Goal: Answer question/provide support: Answer question/provide support

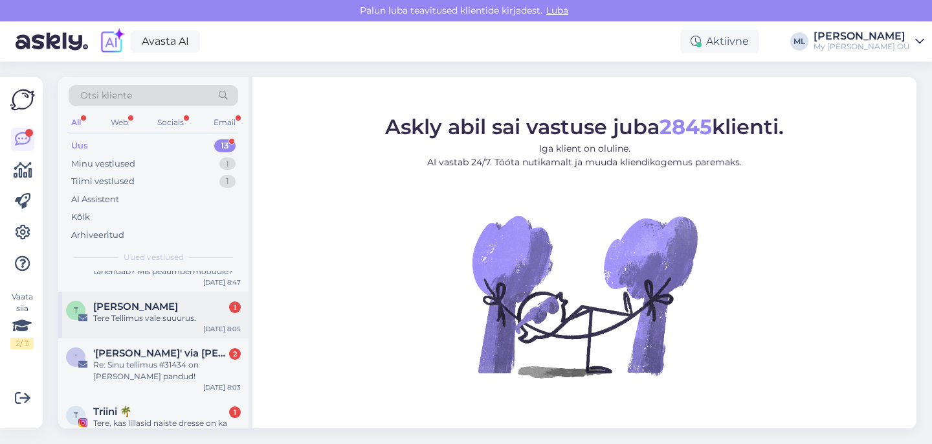
scroll to position [38, 0]
click at [144, 317] on div "Tere Tellimus vale suuurus." at bounding box center [167, 317] width 148 height 12
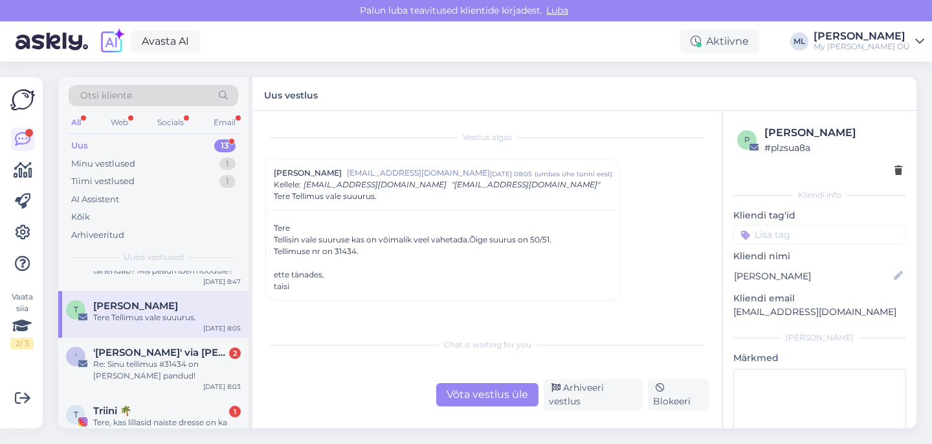
click at [343, 252] on div "Tere Tellisin vale suuruse kas on võimalik veel vahetada.Õige suurus on 50/51. …" at bounding box center [443, 257] width 339 height 70
click at [343, 253] on div "Tere Tellisin vale suuruse kas on võimalik veel vahetada.Õige suurus on 50/51. …" at bounding box center [443, 257] width 339 height 70
copy div "31434"
click at [462, 397] on div "Võta vestlus üle" at bounding box center [487, 394] width 102 height 23
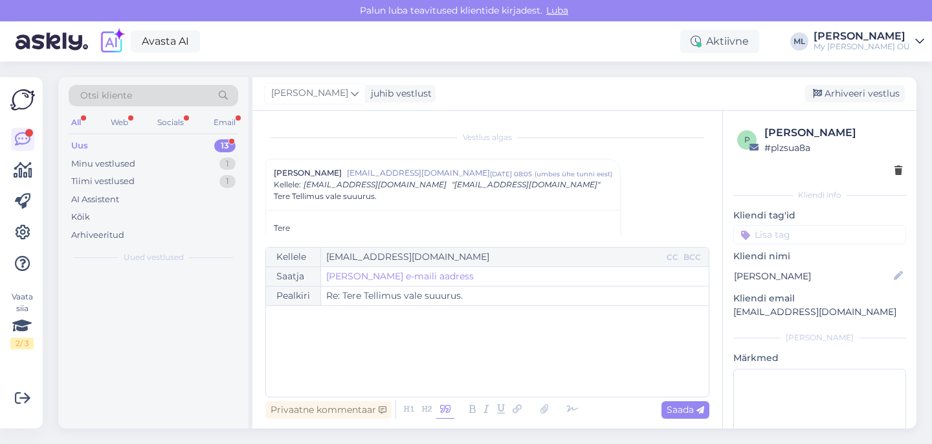
scroll to position [0, 0]
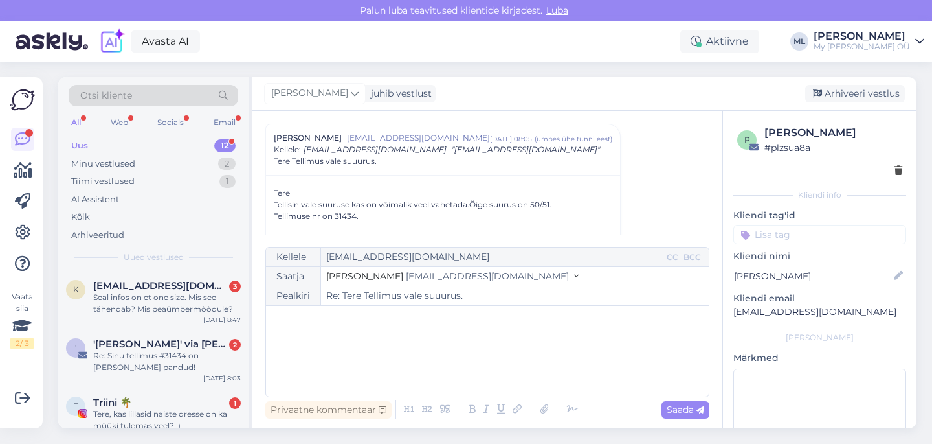
click at [406, 275] on span "[EMAIL_ADDRESS][DOMAIN_NAME]" at bounding box center [487, 276] width 163 height 12
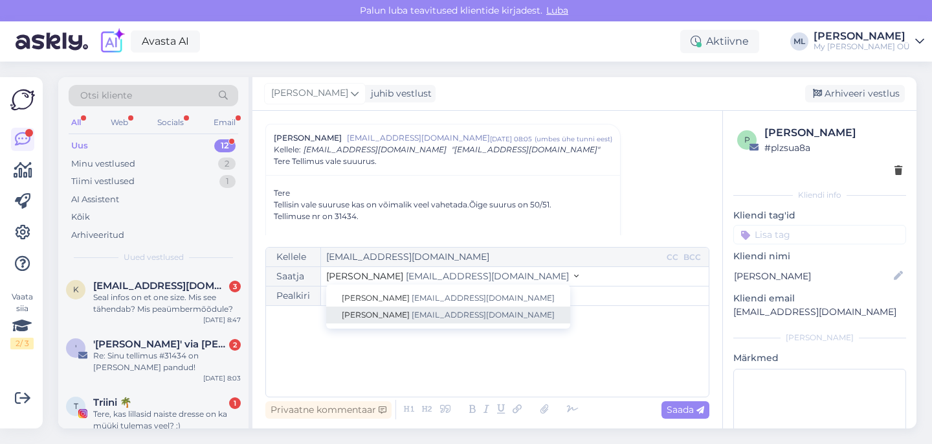
click at [365, 312] on span "[PERSON_NAME]" at bounding box center [376, 315] width 68 height 10
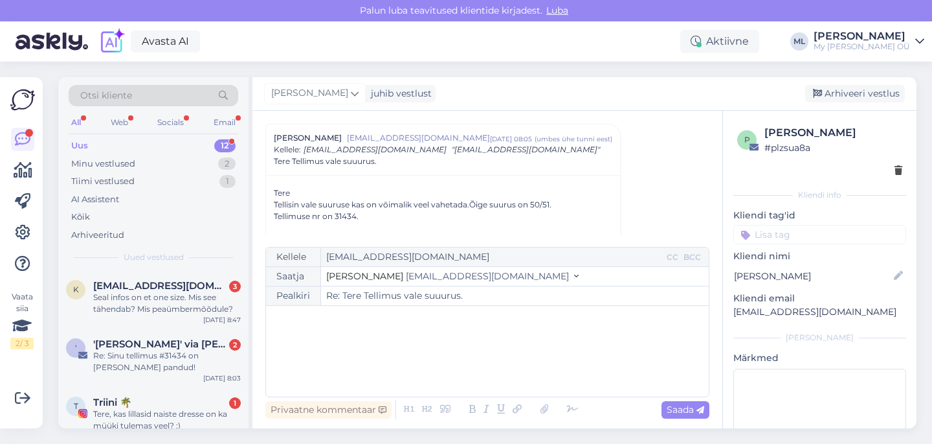
click at [349, 325] on p "﻿" at bounding box center [488, 319] width 430 height 14
drag, startPoint x: 287, startPoint y: 343, endPoint x: 302, endPoint y: 372, distance: 33.3
click at [287, 343] on span "Jaa, vahetame ära :)" at bounding box center [317, 342] width 89 height 12
click at [699, 410] on icon at bounding box center [701, 410] width 8 height 8
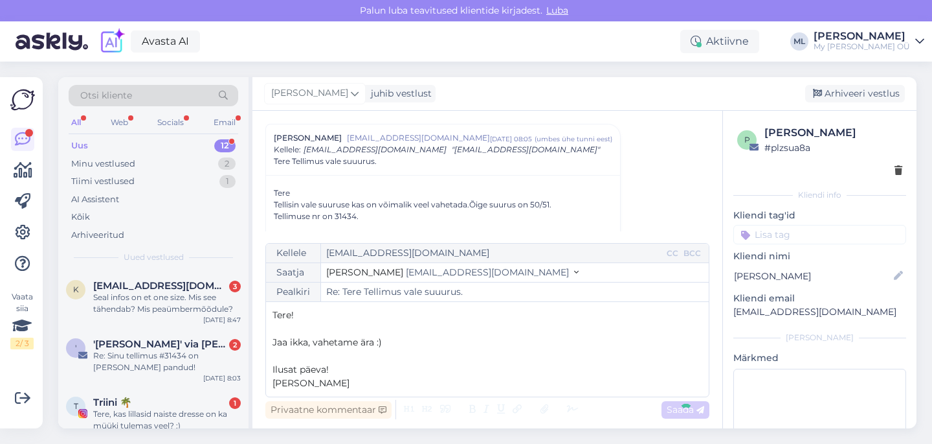
type input "Re: Re: Tere Tellimus vale suuurus."
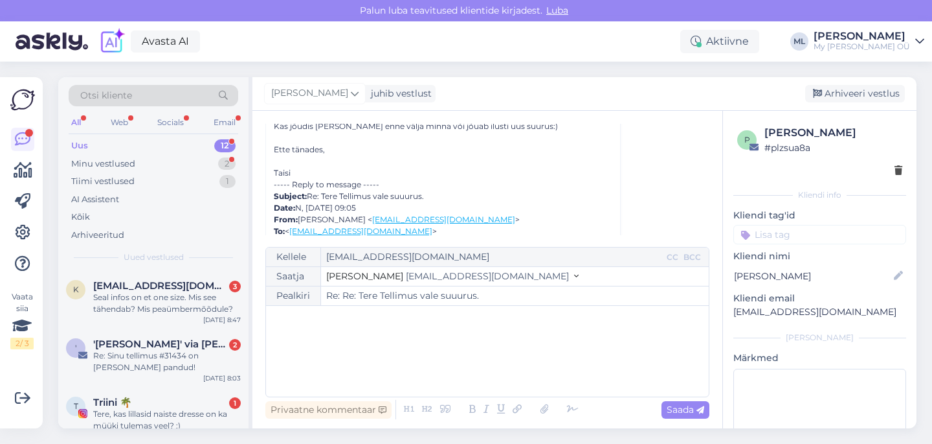
scroll to position [573, 0]
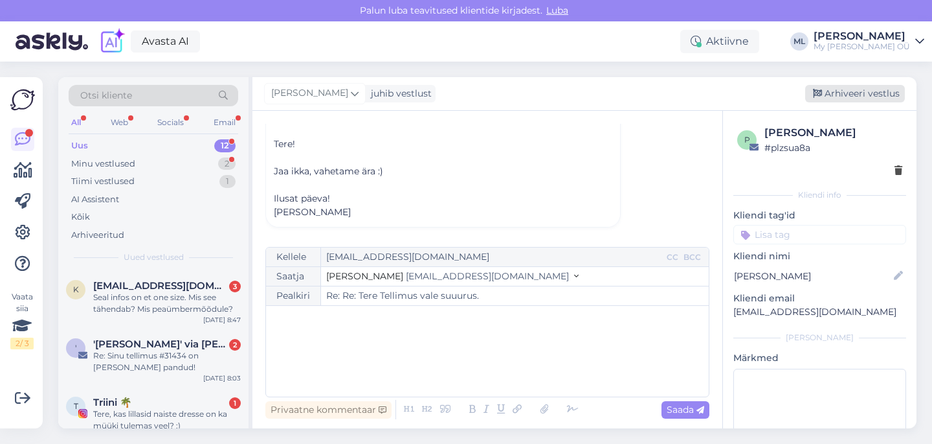
click at [829, 91] on div "Arhiveeri vestlus" at bounding box center [856, 93] width 100 height 17
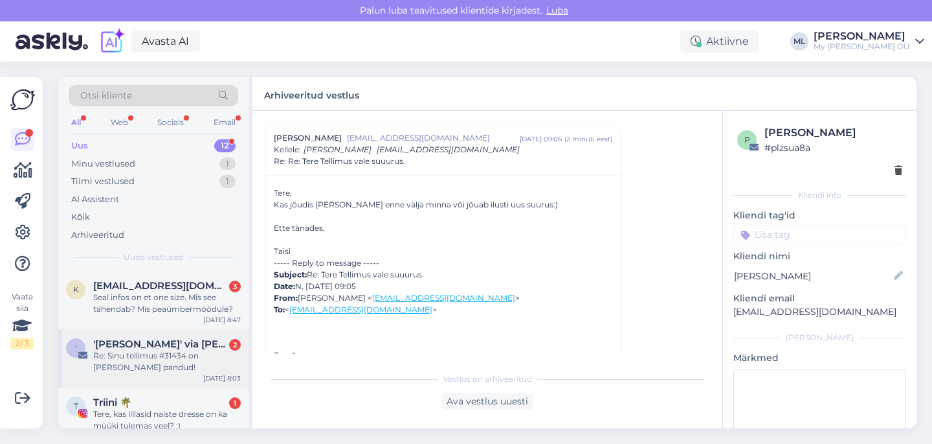
click at [193, 350] on div "Re: Sinu tellimus #31434 on [PERSON_NAME] pandud!" at bounding box center [167, 361] width 148 height 23
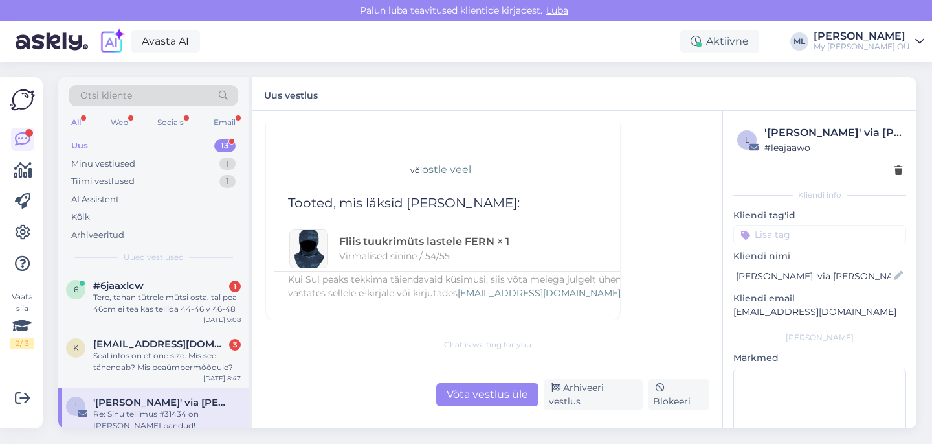
scroll to position [6095, 0]
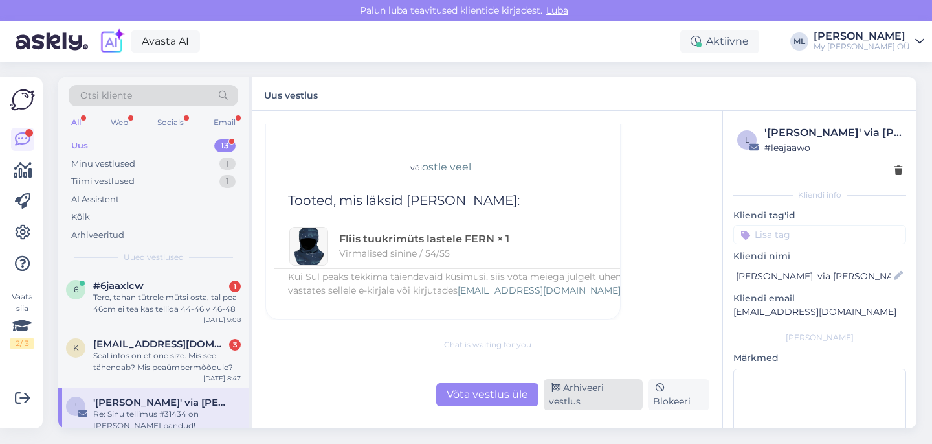
click at [581, 397] on div "Arhiveeri vestlus" at bounding box center [593, 394] width 99 height 31
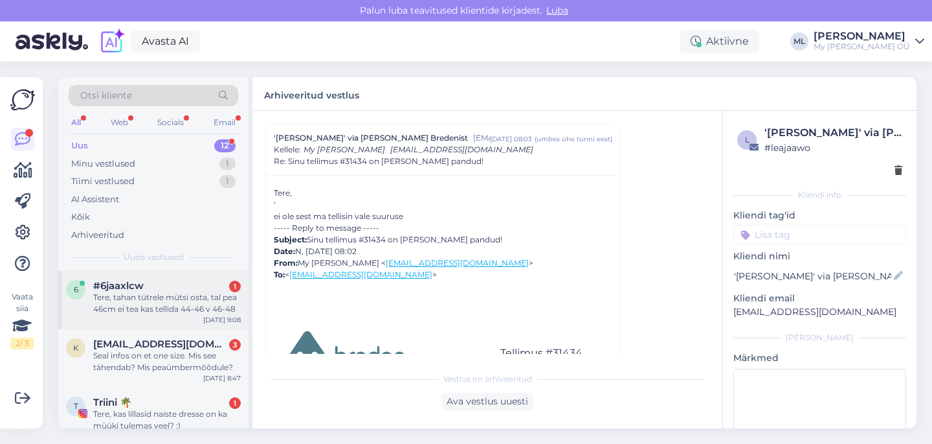
click at [143, 291] on div "Tere, tahan tütrele mütsi osta, tal pea 46cm ei tea kas tellida 44-46 v 46-48" at bounding box center [167, 302] width 148 height 23
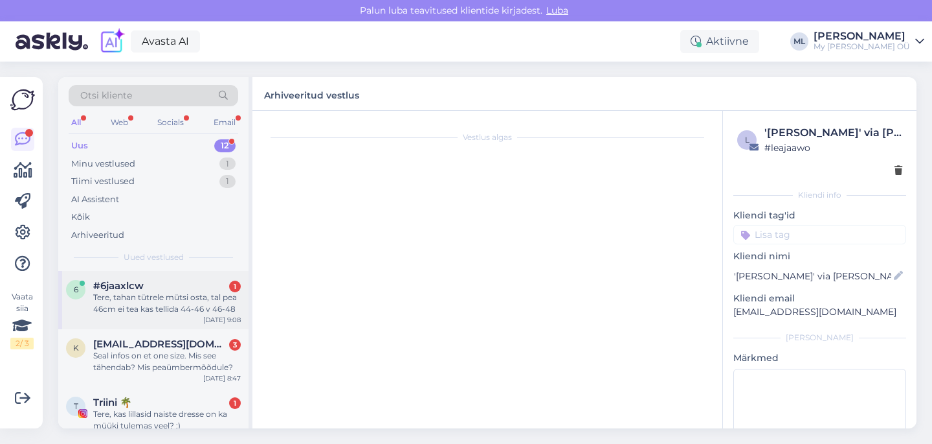
scroll to position [523, 0]
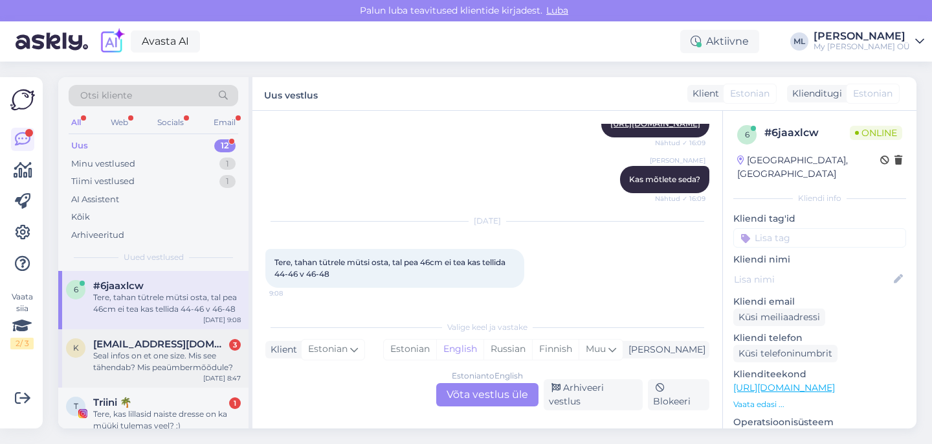
click at [166, 359] on div "Seal infos on et one size. Mis see tähendab? Mis peaümbermõõdule?" at bounding box center [167, 361] width 148 height 23
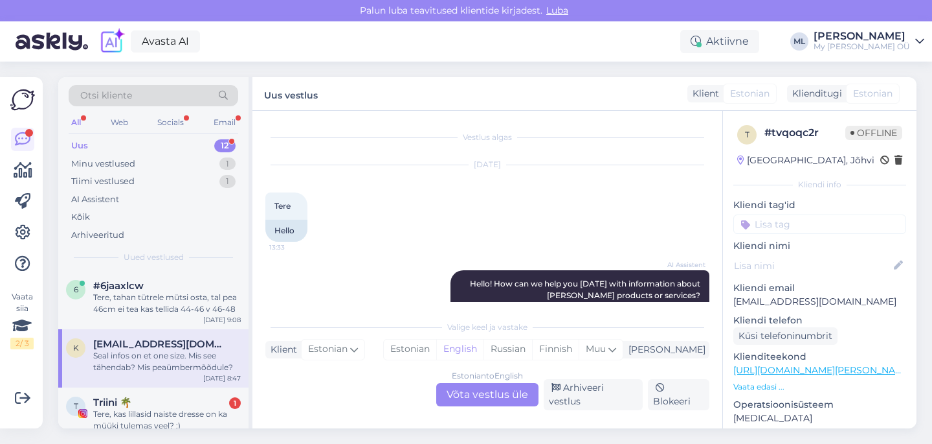
scroll to position [2215, 0]
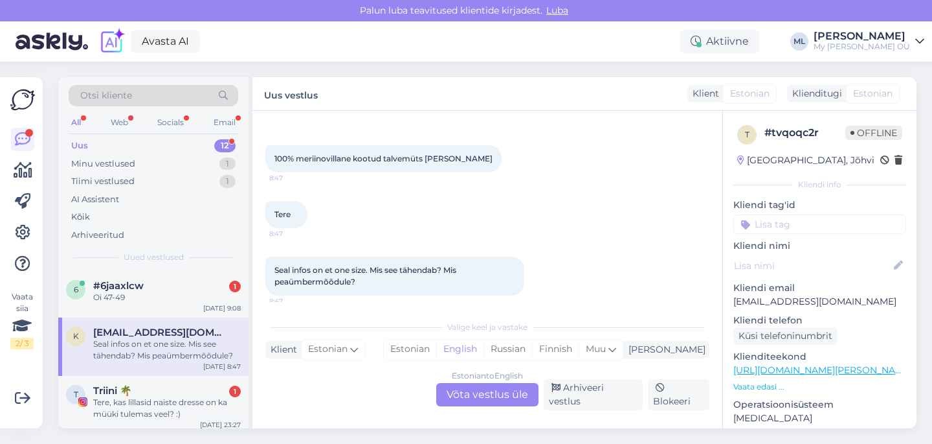
click at [453, 410] on div "Vestlus algas [DATE] Tere 13:33 Hello AI Assistent Hello! How can we help you […" at bounding box center [488, 269] width 470 height 317
drag, startPoint x: 464, startPoint y: 398, endPoint x: 482, endPoint y: 401, distance: 19.1
click at [464, 398] on div "Estonian to English Võta vestlus üle" at bounding box center [487, 394] width 102 height 23
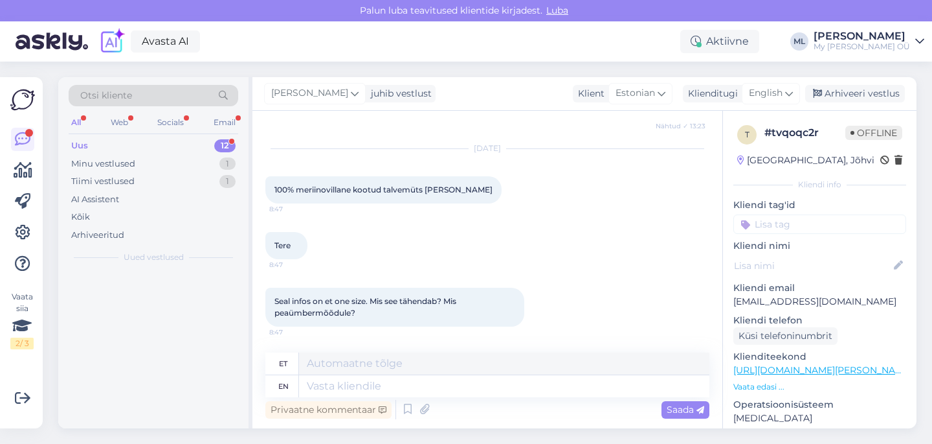
scroll to position [2184, 0]
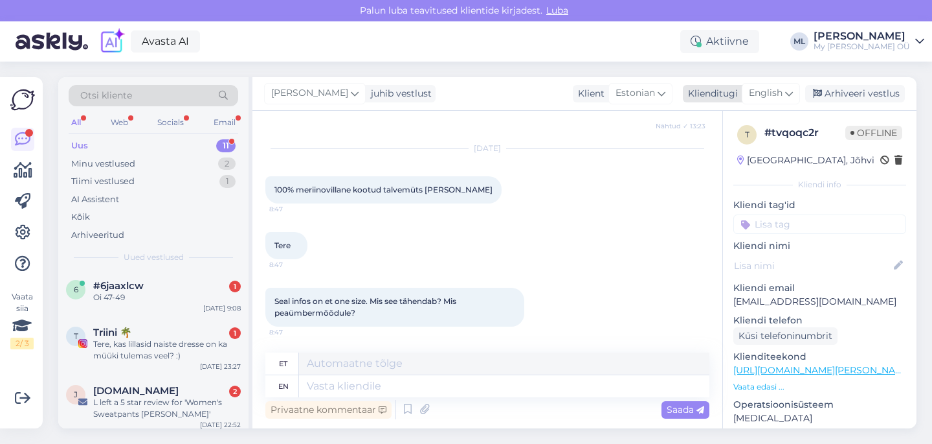
click at [791, 89] on icon at bounding box center [789, 93] width 8 height 14
type input "est"
click at [739, 145] on link "Estonian" at bounding box center [742, 151] width 142 height 21
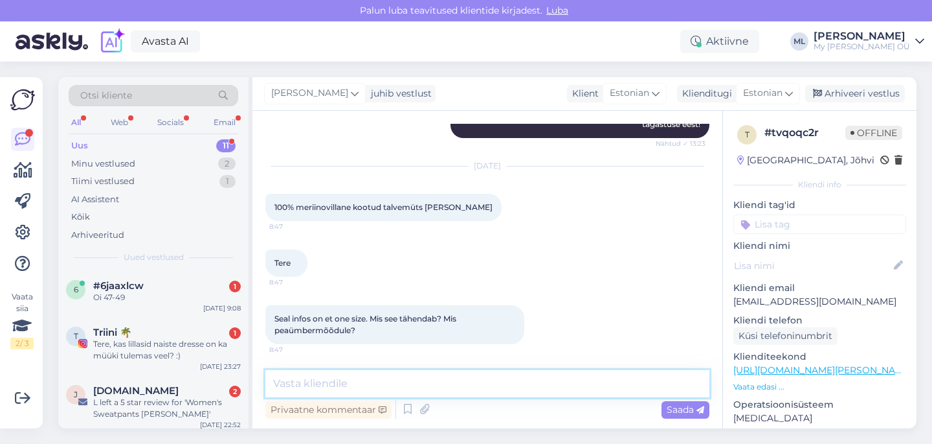
click at [423, 381] on textarea at bounding box center [487, 383] width 444 height 27
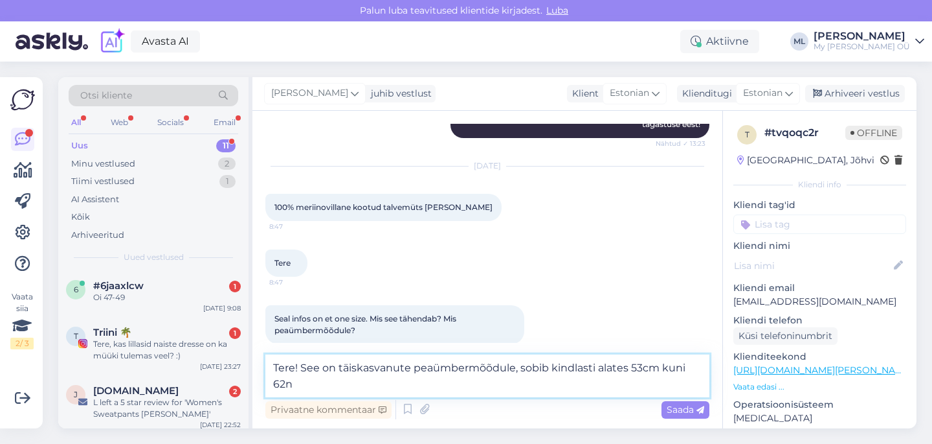
scroll to position [2182, 0]
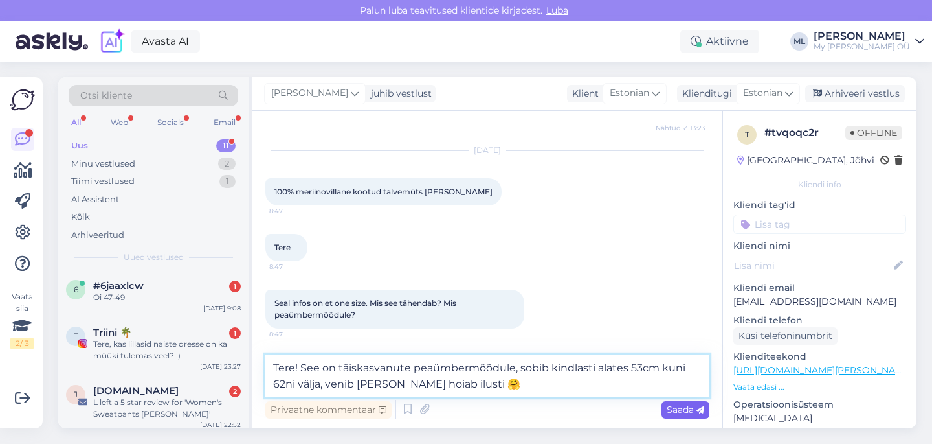
type textarea "Tere! See on täiskasvanute peaümbermõõdule, sobib kindlasti alates 53cm kuni 62…"
click at [698, 405] on span "Saada" at bounding box center [686, 409] width 38 height 12
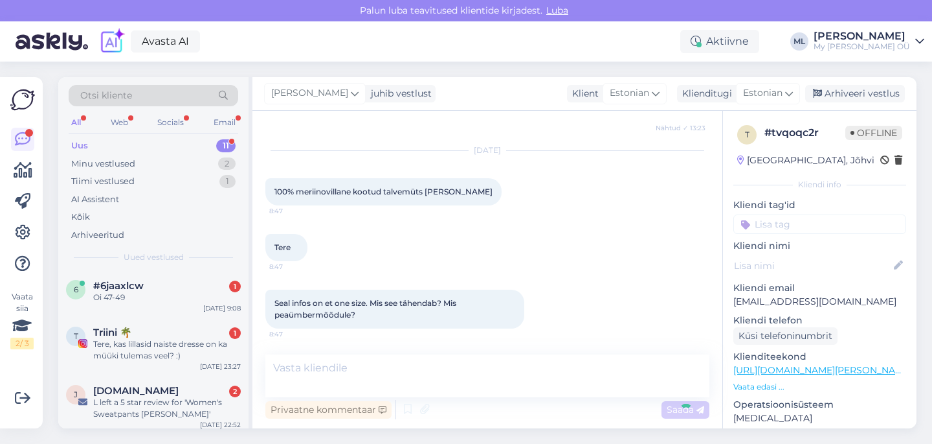
scroll to position [2246, 0]
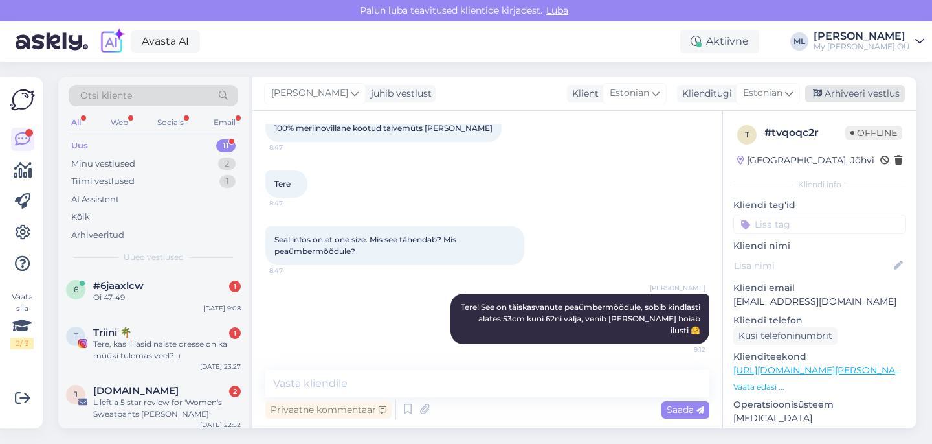
click at [845, 85] on div "Arhiveeri vestlus" at bounding box center [856, 93] width 100 height 17
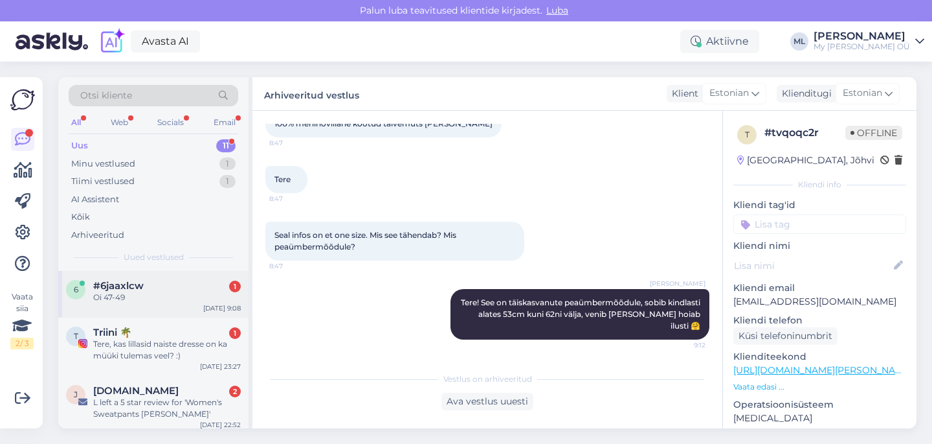
click at [158, 288] on div "#6jaaxlcw 1" at bounding box center [167, 286] width 148 height 12
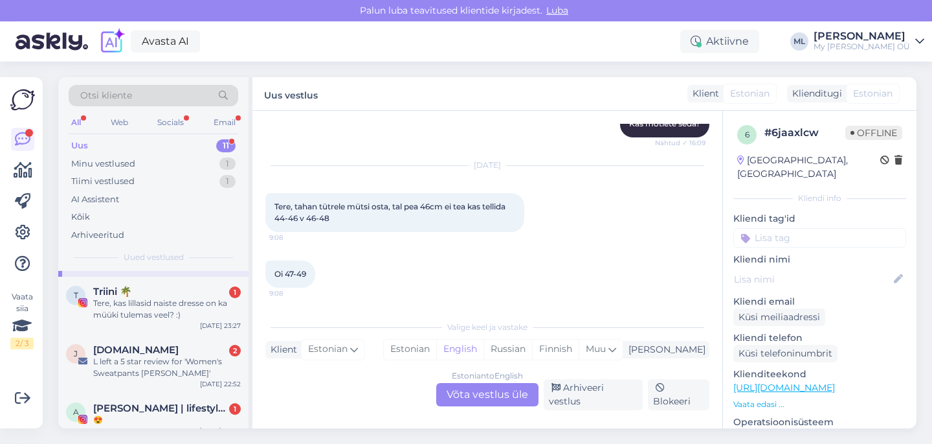
scroll to position [112, 0]
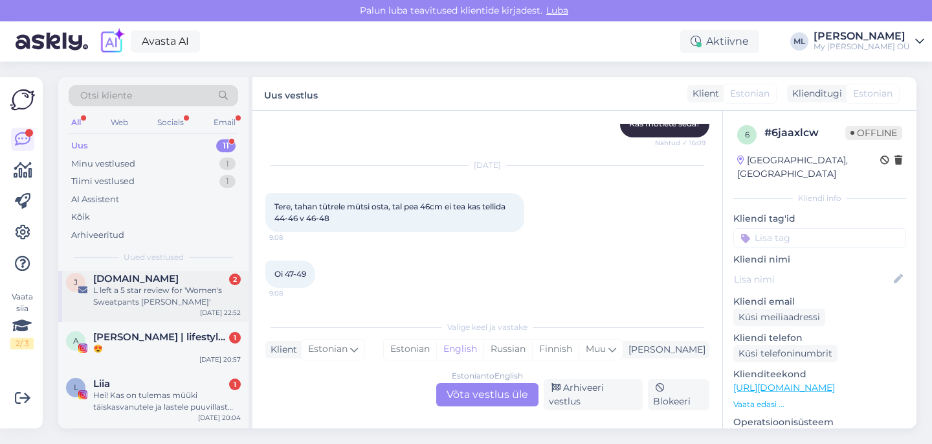
click at [131, 304] on div "L left a 5 star review for 'Women's Sweatpants [PERSON_NAME]'" at bounding box center [167, 295] width 148 height 23
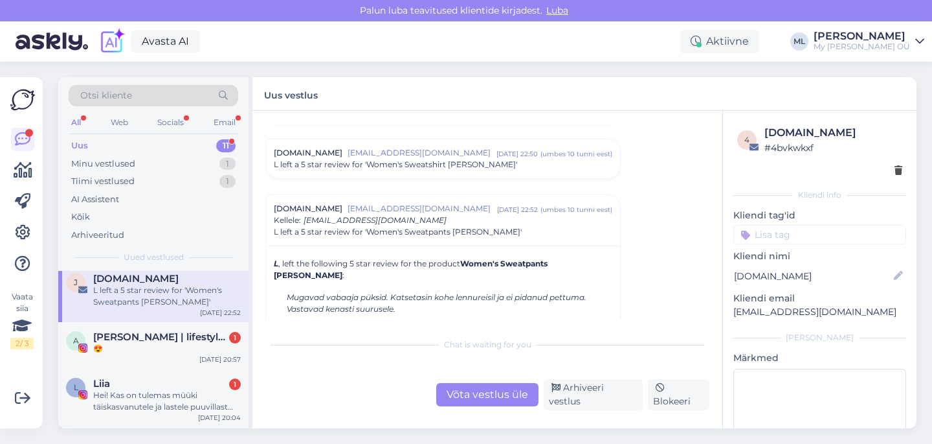
scroll to position [5496, 0]
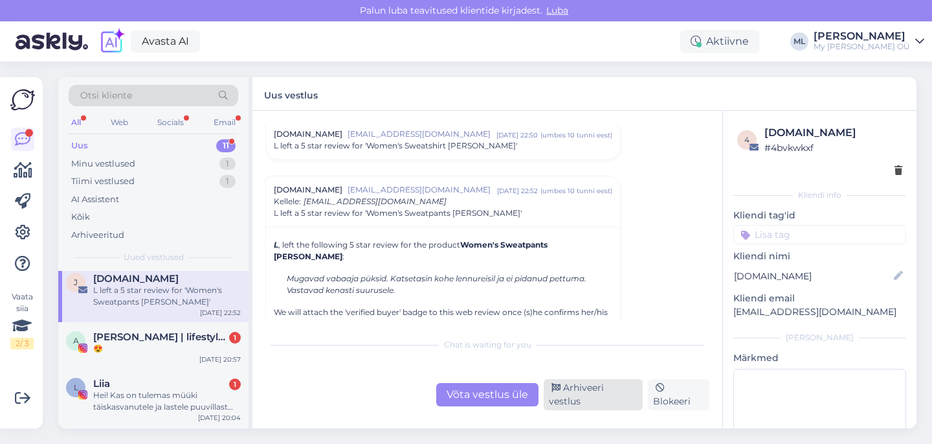
click at [575, 398] on div "Arhiveeri vestlus" at bounding box center [593, 394] width 99 height 31
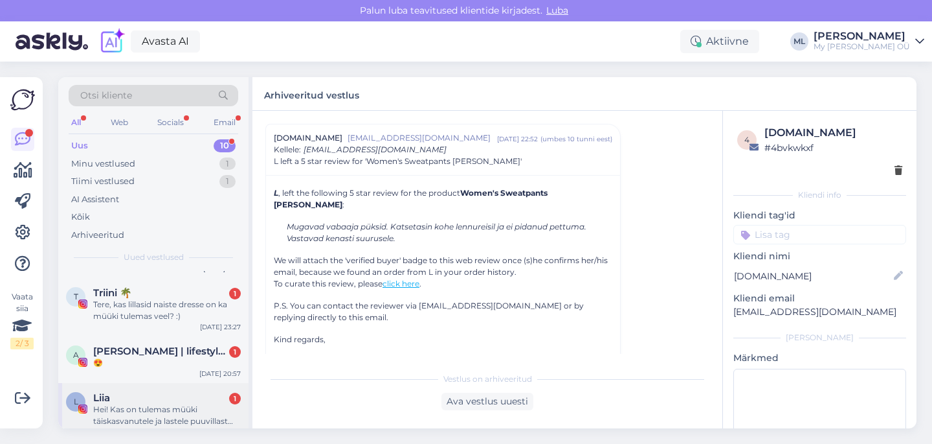
scroll to position [100, 0]
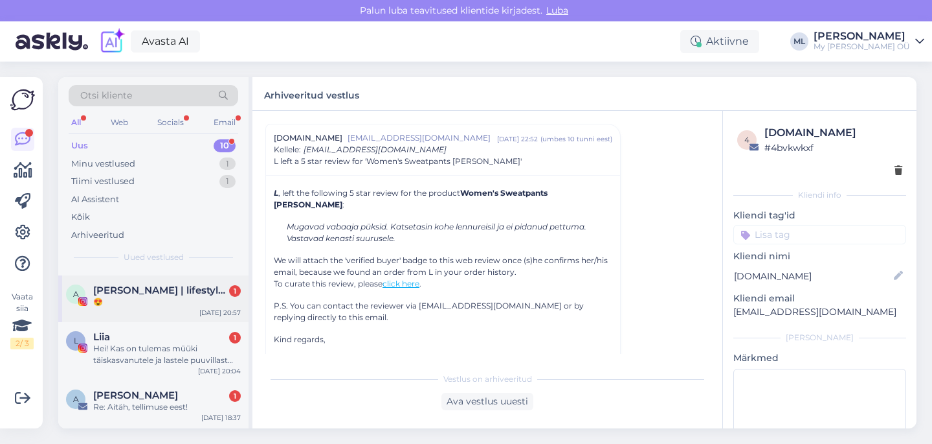
click at [127, 299] on div "😍" at bounding box center [167, 302] width 148 height 12
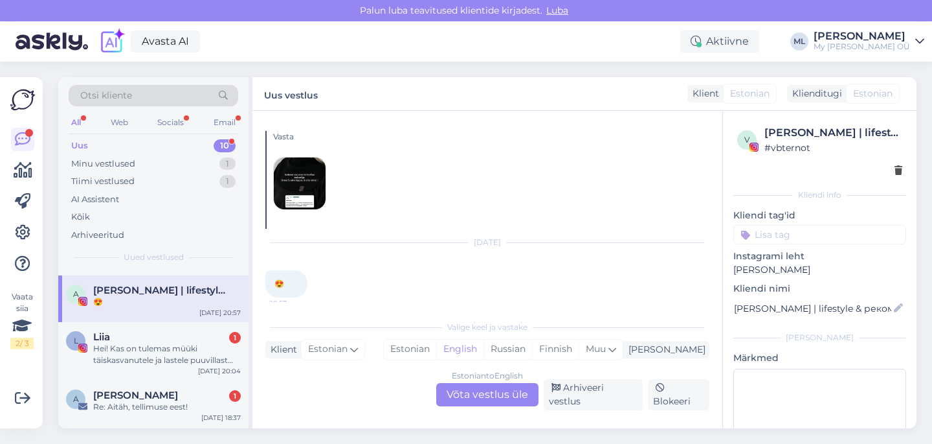
click at [286, 189] on img at bounding box center [300, 183] width 52 height 52
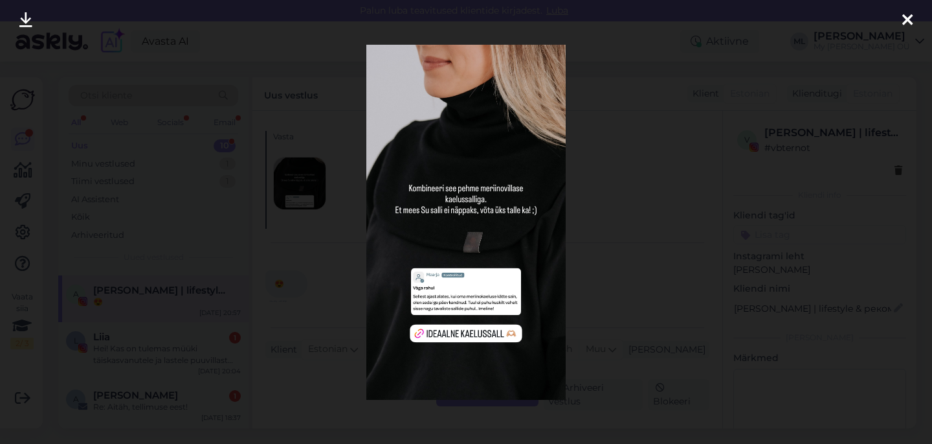
click at [911, 21] on icon at bounding box center [908, 20] width 10 height 17
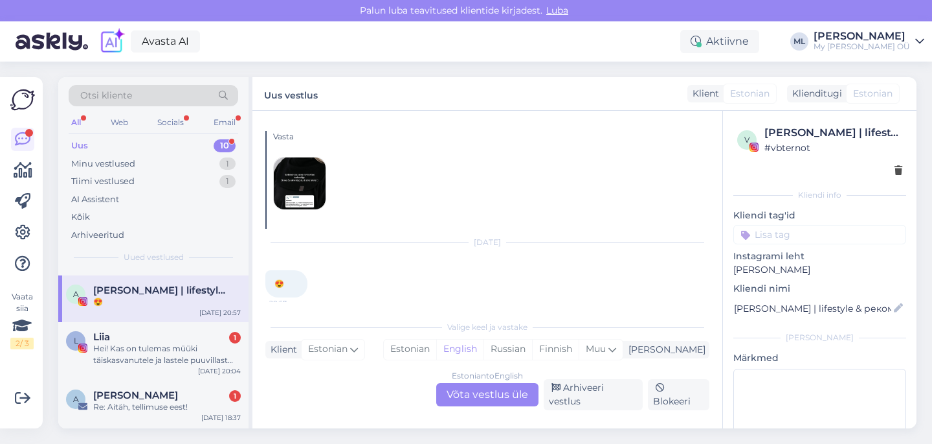
click at [497, 401] on div "Estonian to English Võta vestlus üle" at bounding box center [487, 394] width 102 height 23
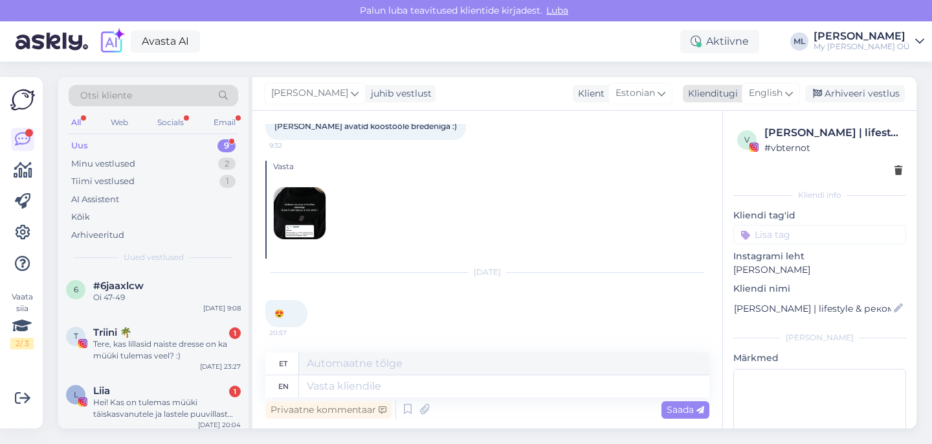
click at [776, 97] on span "English" at bounding box center [766, 93] width 34 height 14
type input "est"
click at [728, 151] on link "Estonian" at bounding box center [742, 151] width 142 height 21
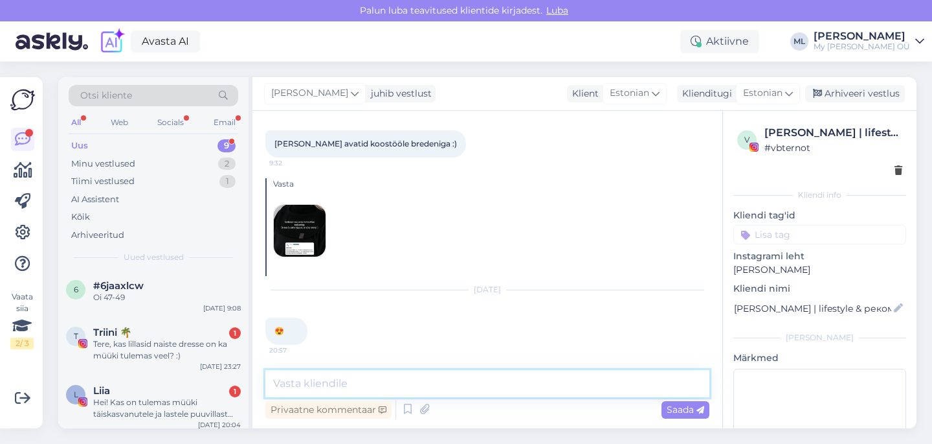
click at [385, 383] on textarea at bounding box center [487, 383] width 444 height 27
type textarea "🥰"
click at [660, 416] on div "Privaatne kommentaar Saada" at bounding box center [487, 409] width 444 height 25
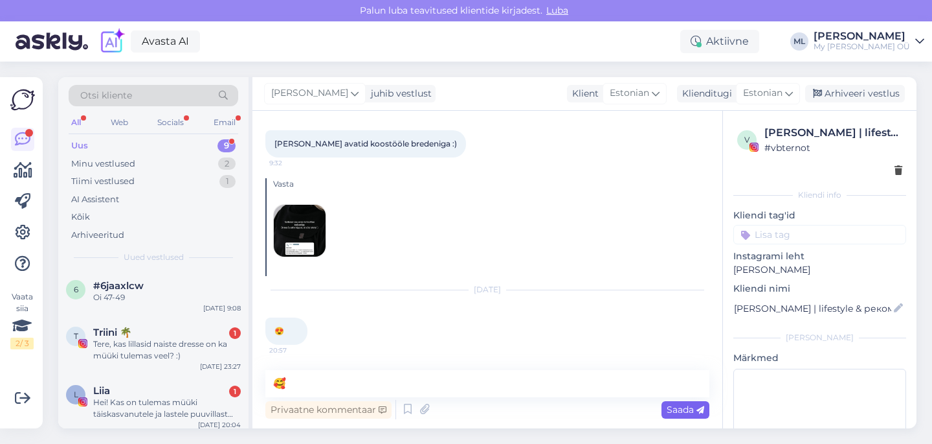
click at [667, 413] on span "Saada" at bounding box center [686, 409] width 38 height 12
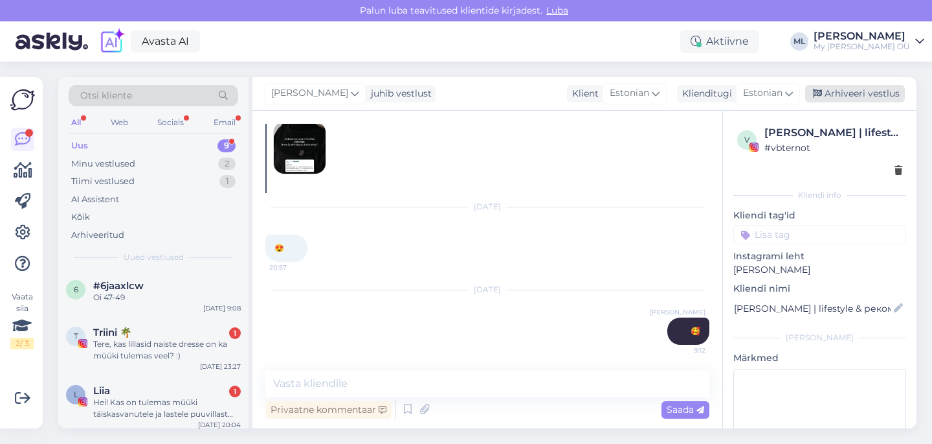
click at [821, 89] on icon at bounding box center [817, 93] width 9 height 9
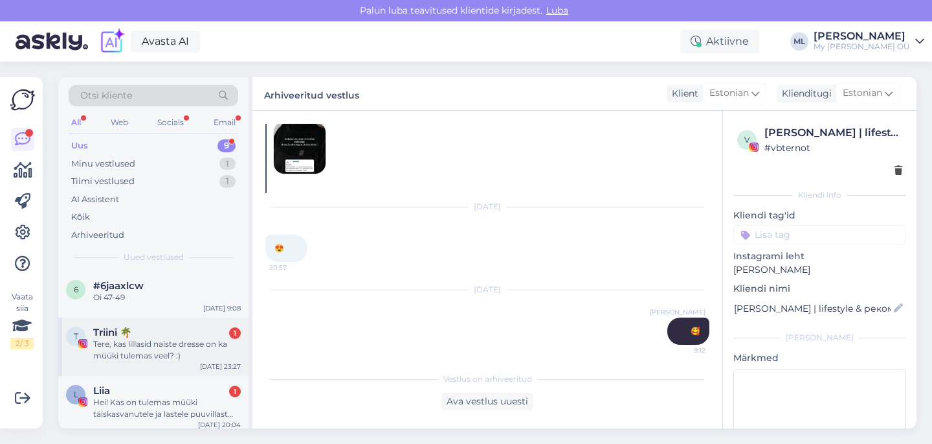
scroll to position [297, 0]
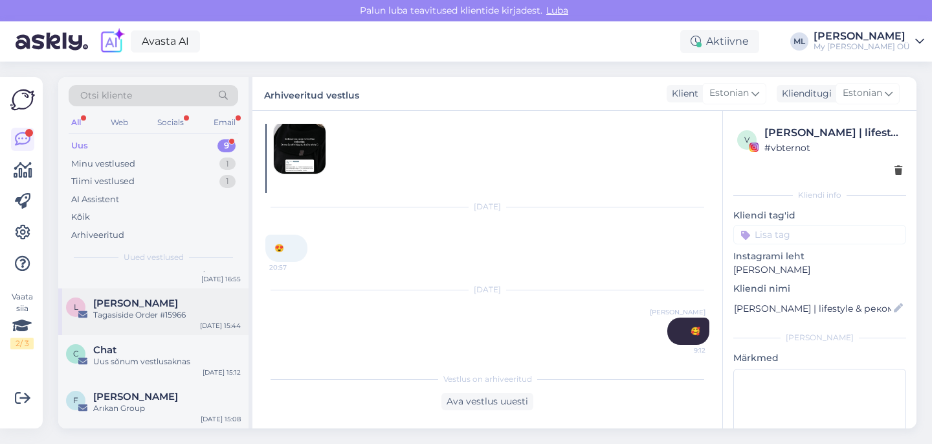
click at [124, 313] on div "Tagasiside Order #15966" at bounding box center [167, 315] width 148 height 12
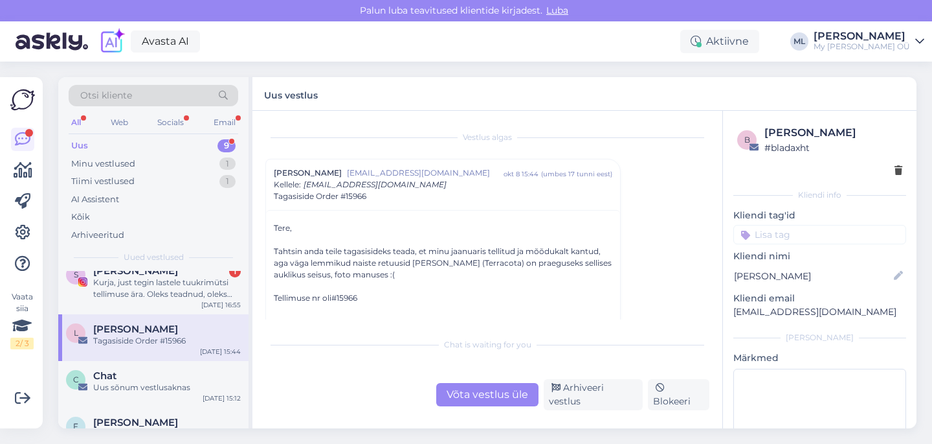
scroll to position [249, 0]
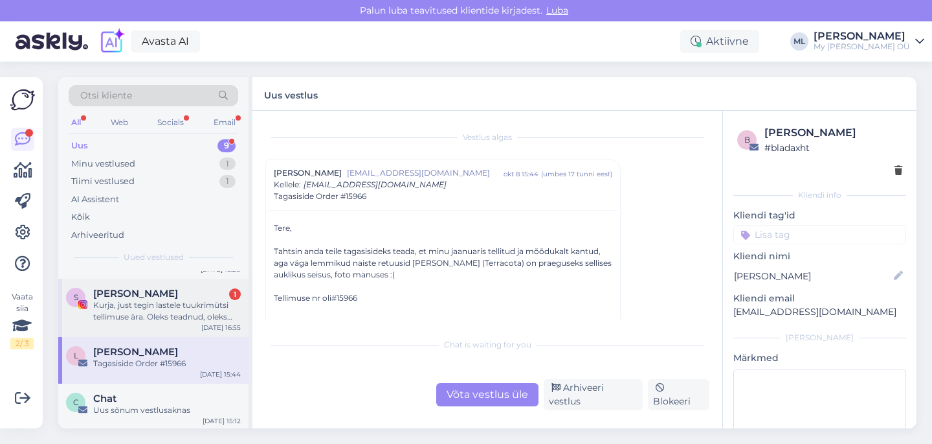
click at [111, 311] on div "Kurja, just tegin lastele tuukrimütsi tellimuse ära. Oleks teadnud, oleks oodan…" at bounding box center [167, 310] width 148 height 23
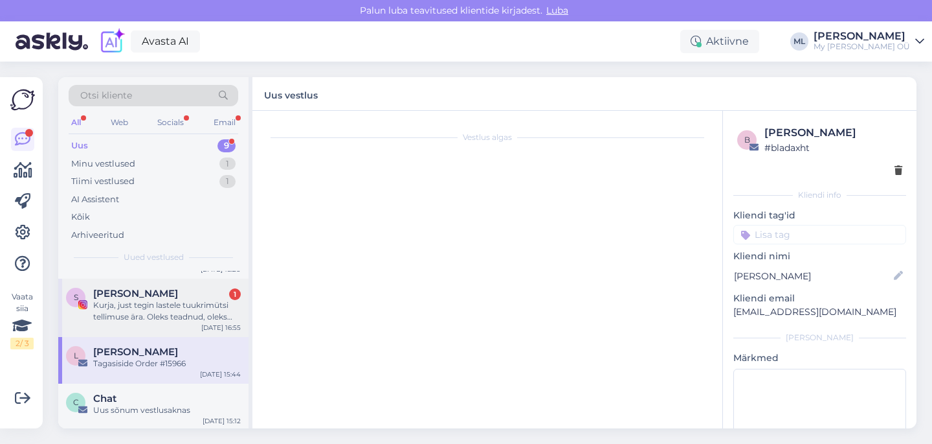
scroll to position [27, 0]
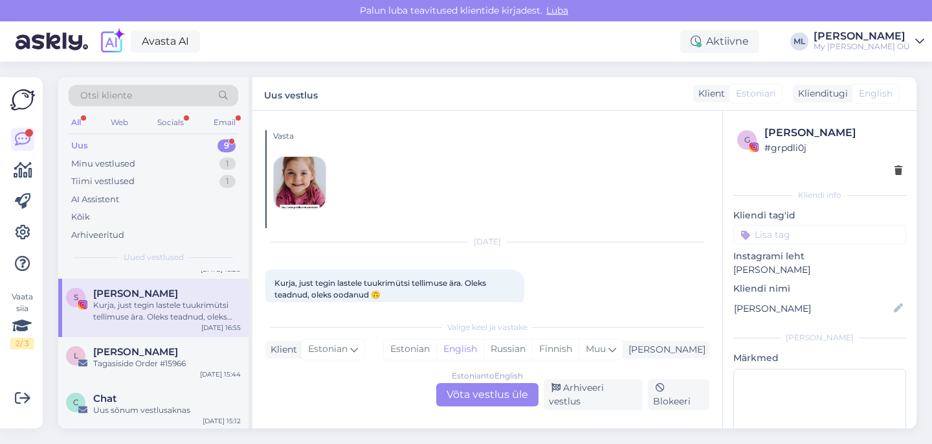
click at [296, 185] on img at bounding box center [300, 183] width 52 height 52
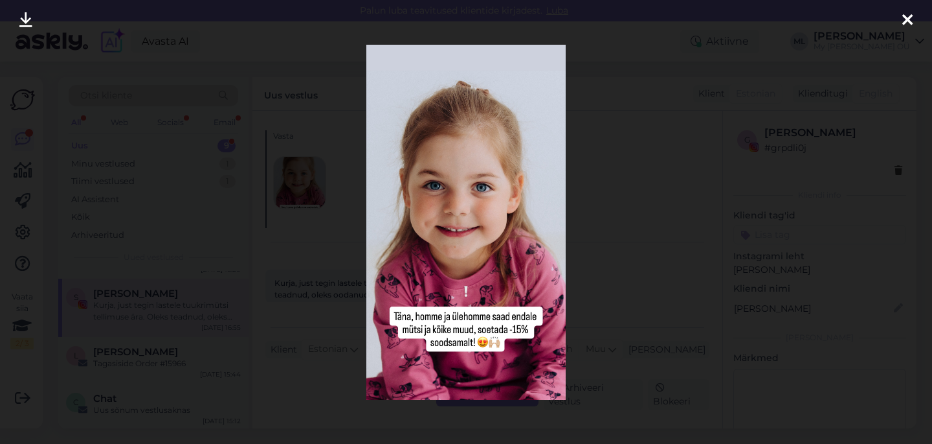
click at [640, 232] on div at bounding box center [466, 222] width 932 height 444
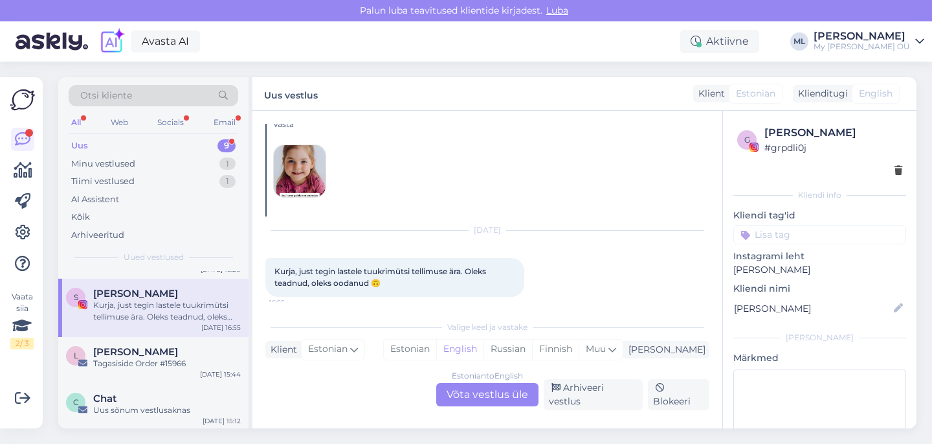
scroll to position [40, 0]
click at [490, 392] on div "Estonian to English Võta vestlus üle" at bounding box center [487, 394] width 102 height 23
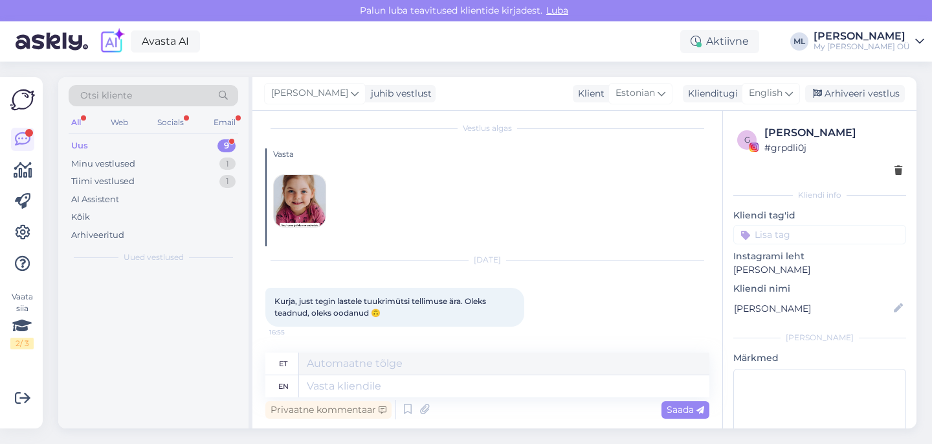
scroll to position [0, 0]
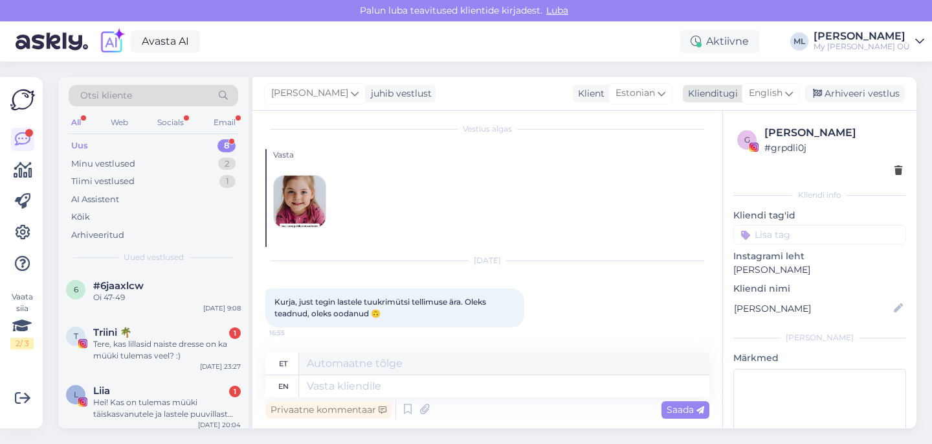
click at [750, 85] on div "English" at bounding box center [771, 93] width 58 height 21
type input "est"
click at [674, 154] on link "Estonian" at bounding box center [742, 151] width 142 height 21
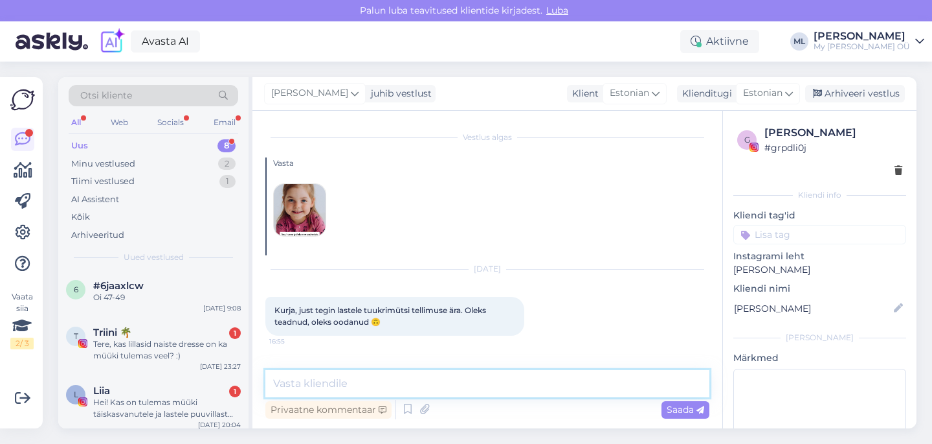
click at [336, 381] on textarea at bounding box center [487, 383] width 444 height 27
type textarea "Hei! Äkki järgmine kord l"
click at [137, 405] on div "Hei! Kas on tulemas müüki täiskasvanutele ja lastele puuvillast kaelussalli tal…" at bounding box center [167, 407] width 148 height 23
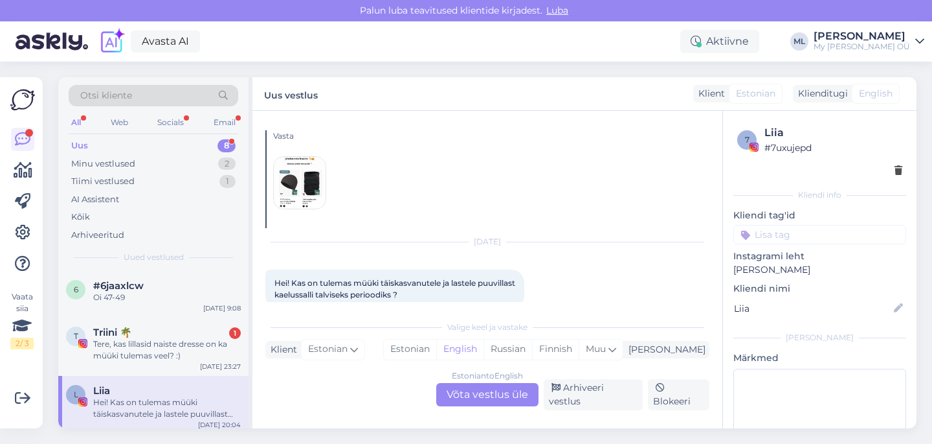
click at [294, 175] on img at bounding box center [300, 183] width 52 height 52
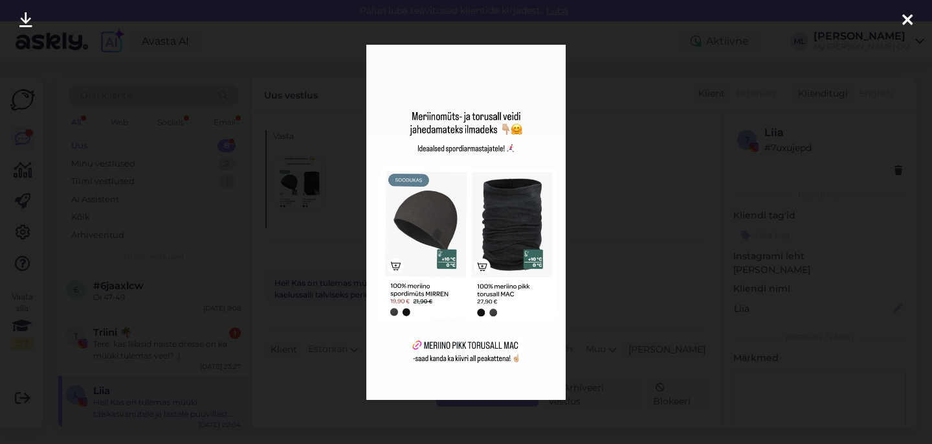
click at [906, 23] on icon at bounding box center [908, 20] width 10 height 17
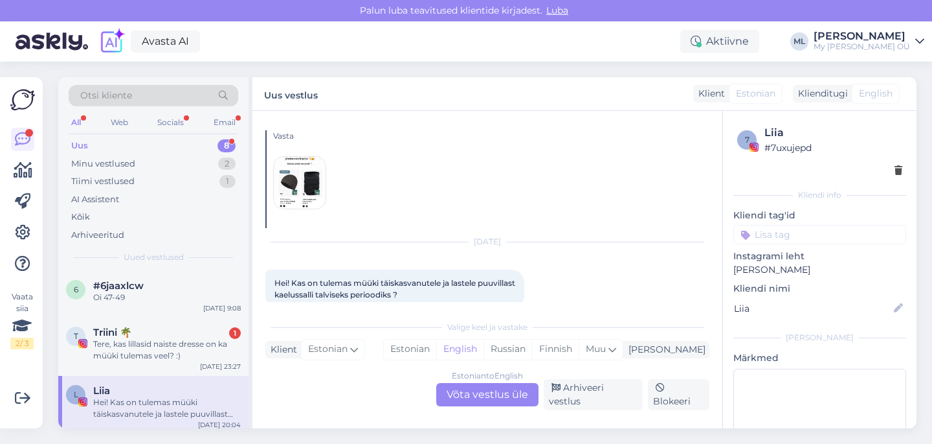
click at [482, 400] on div "Estonian to English Võta vestlus üle" at bounding box center [487, 394] width 102 height 23
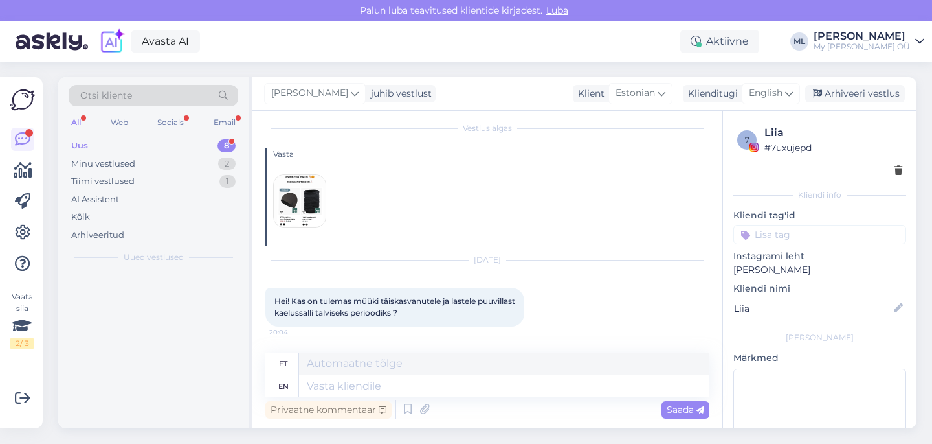
scroll to position [8, 0]
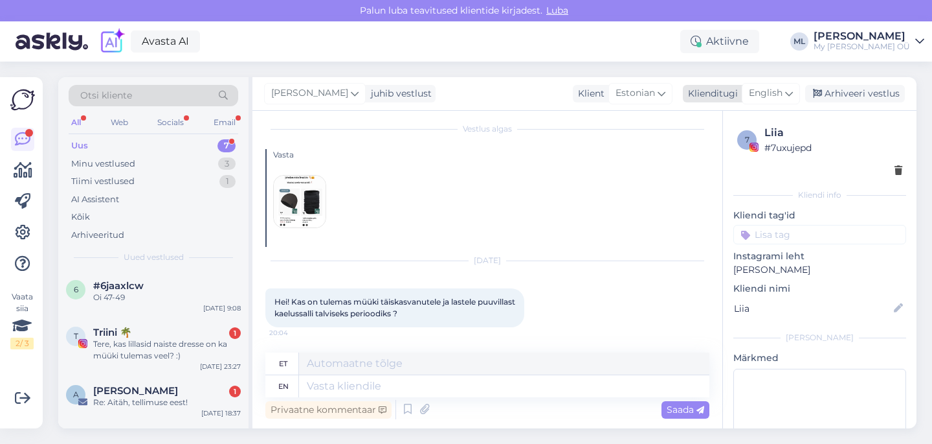
click at [764, 98] on span "English" at bounding box center [766, 93] width 34 height 14
click at [694, 154] on link "Estonian" at bounding box center [742, 151] width 142 height 21
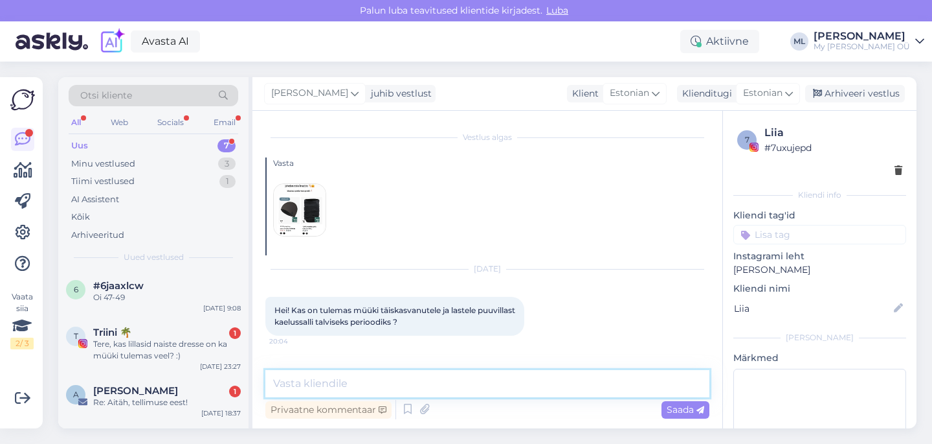
click at [325, 379] on textarea at bounding box center [487, 383] width 444 height 27
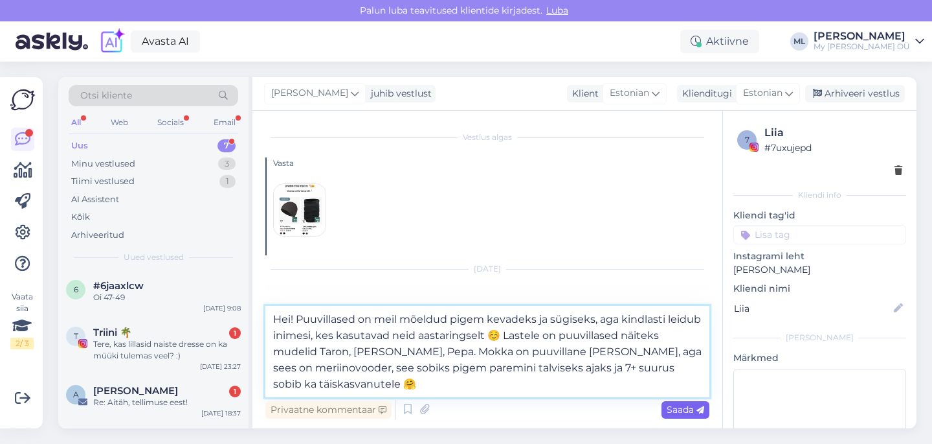
type textarea "Hei! Puuvillased on meil mõeldud pigem kevadeks ja sügiseks, aga kindlasti leid…"
click at [675, 407] on span "Saada" at bounding box center [686, 409] width 38 height 12
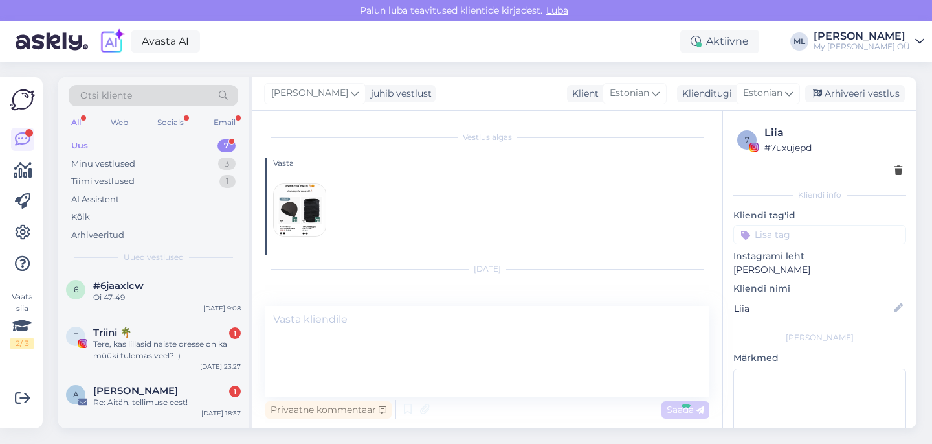
scroll to position [132, 0]
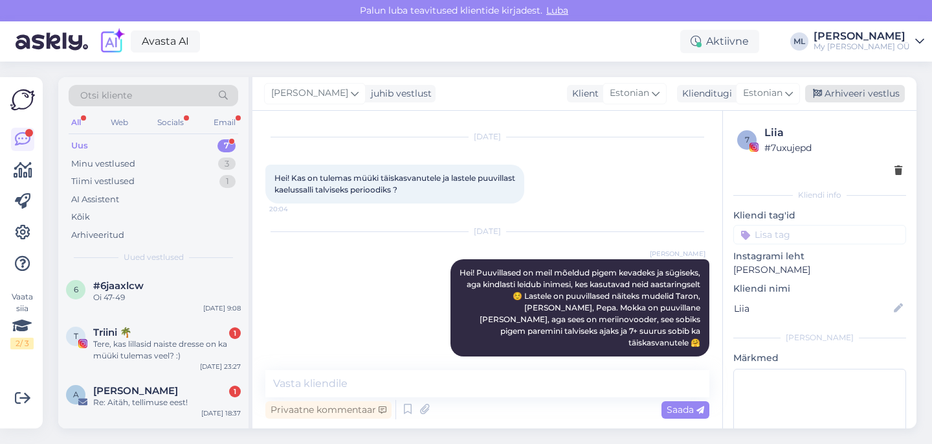
click at [861, 89] on div "Arhiveeri vestlus" at bounding box center [856, 93] width 100 height 17
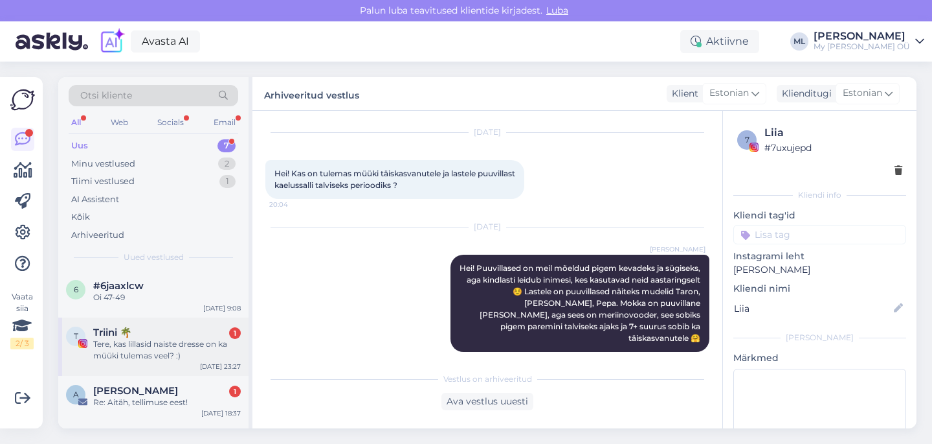
drag, startPoint x: 116, startPoint y: 353, endPoint x: 138, endPoint y: 354, distance: 22.0
click at [116, 354] on div "Tere, kas lillasid naiste dresse on ka müüki tulemas veel? :)" at bounding box center [167, 349] width 148 height 23
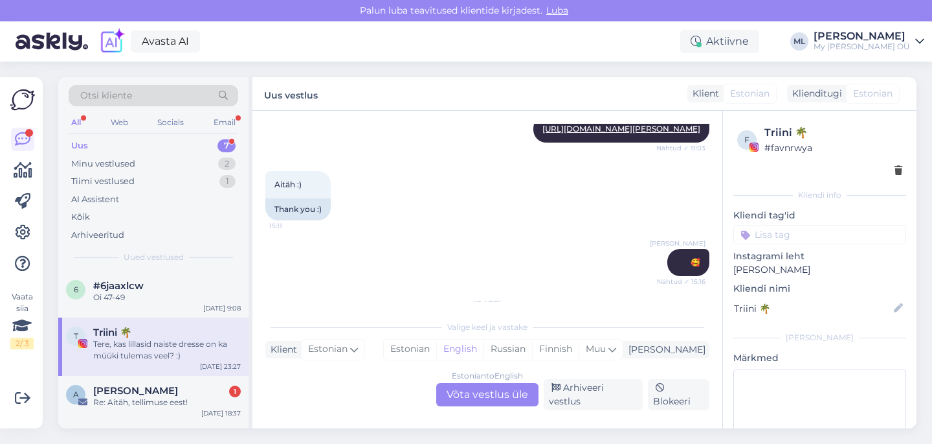
scroll to position [726, 0]
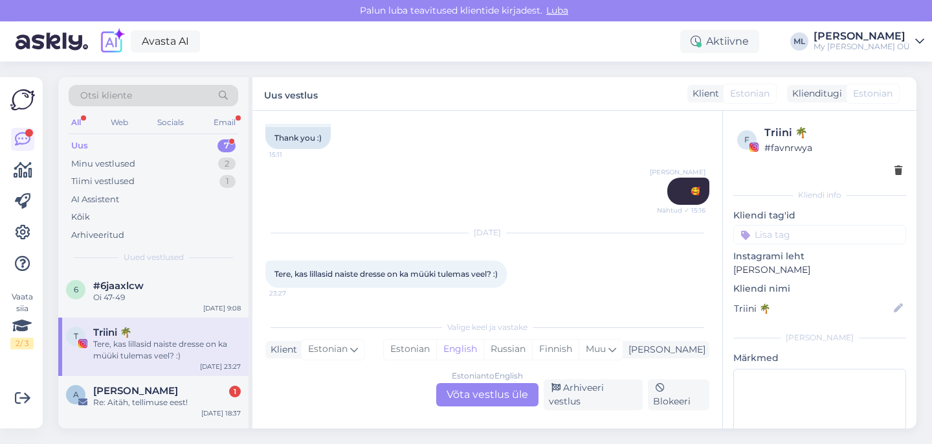
click at [503, 399] on div "Estonian to English Võta vestlus üle" at bounding box center [487, 394] width 102 height 23
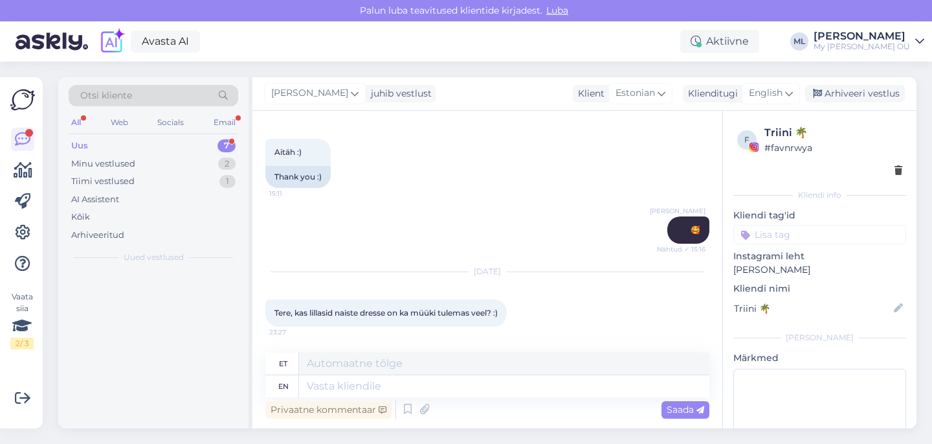
scroll to position [695, 0]
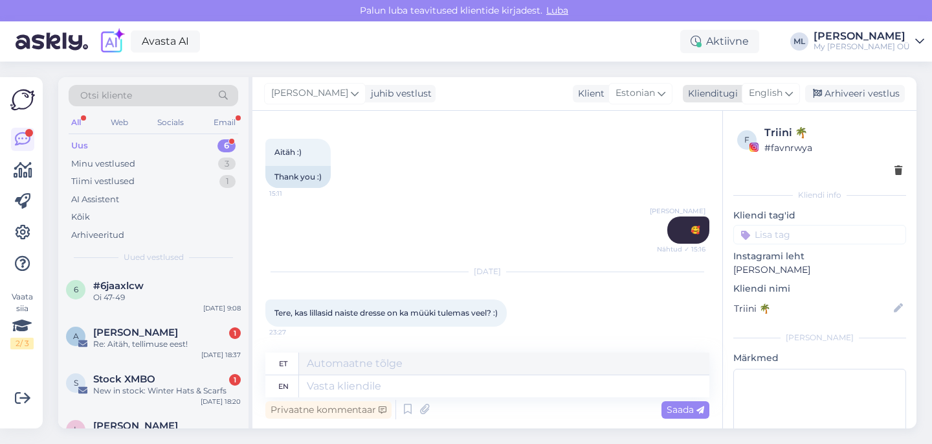
click at [793, 93] on icon at bounding box center [789, 93] width 8 height 14
click at [699, 148] on link "Estonian" at bounding box center [742, 151] width 142 height 21
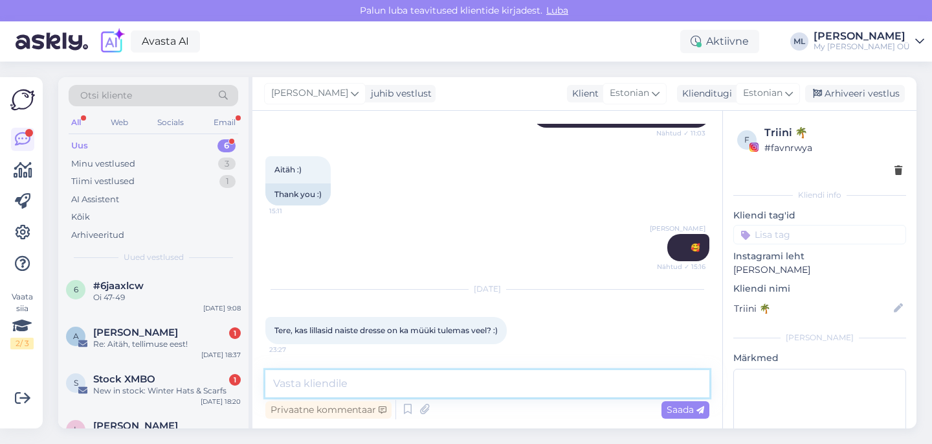
click at [336, 379] on textarea at bounding box center [487, 383] width 444 height 27
drag, startPoint x: 159, startPoint y: 330, endPoint x: 150, endPoint y: 337, distance: 11.0
click at [157, 330] on span "[PERSON_NAME]" at bounding box center [135, 332] width 85 height 12
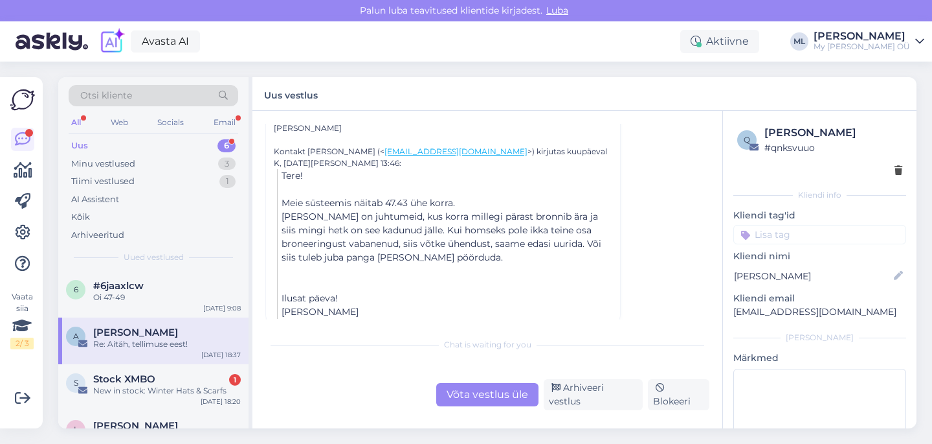
scroll to position [277, 0]
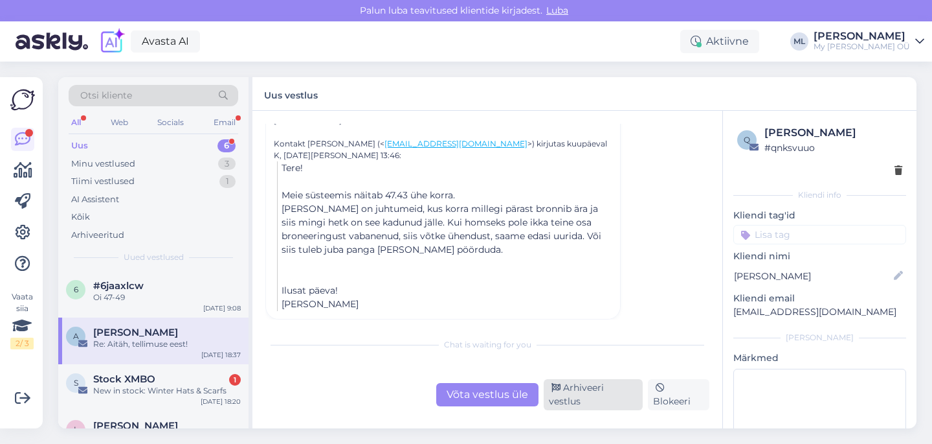
click at [598, 400] on div "Arhiveeri vestlus" at bounding box center [593, 394] width 99 height 31
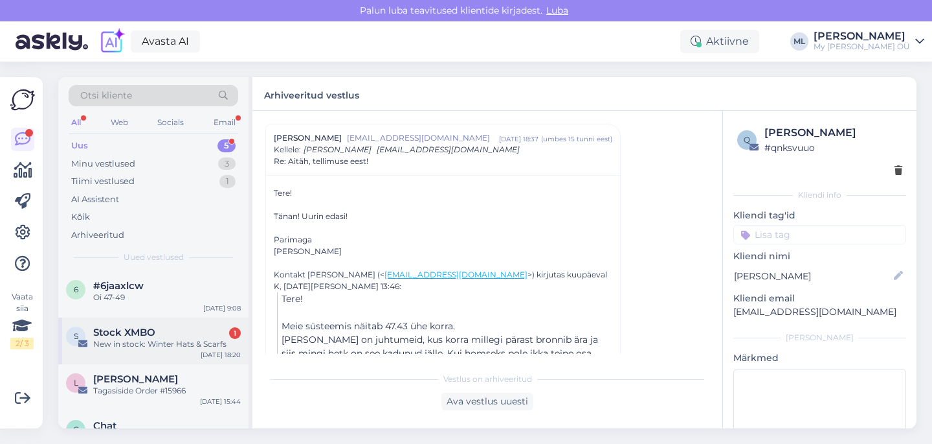
click at [115, 340] on div "New in stock: Winter Hats & Scarfs" at bounding box center [167, 344] width 148 height 12
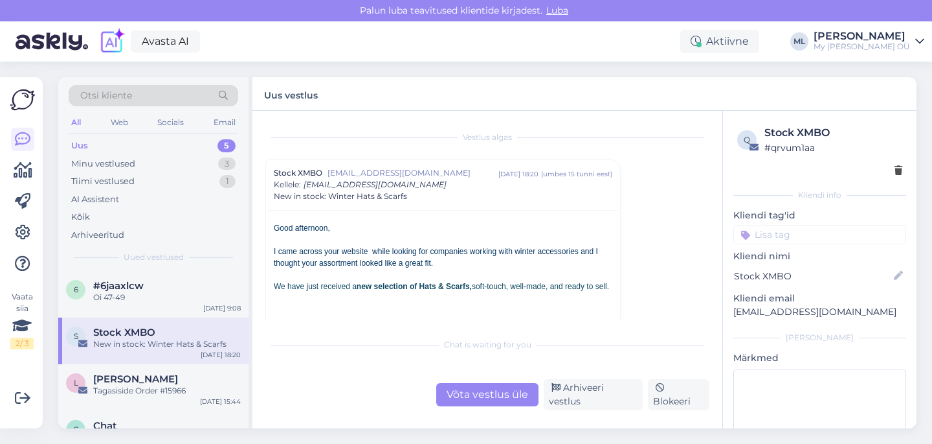
scroll to position [98, 0]
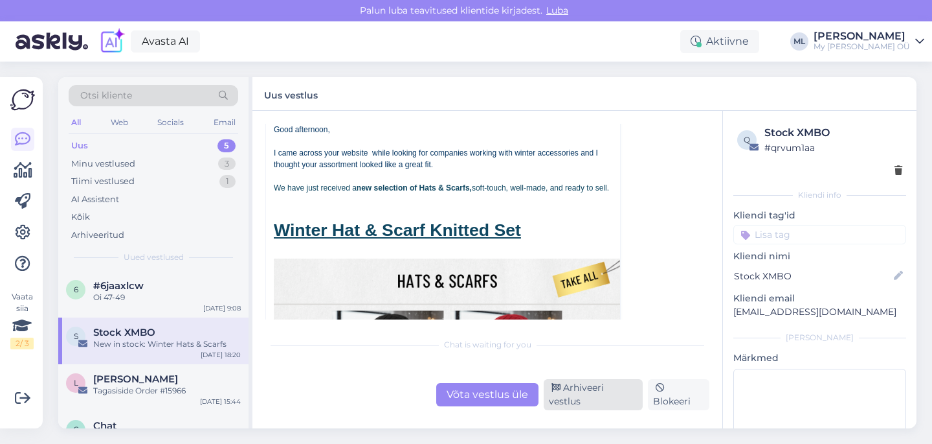
click at [578, 397] on div "Arhiveeri vestlus" at bounding box center [593, 394] width 99 height 31
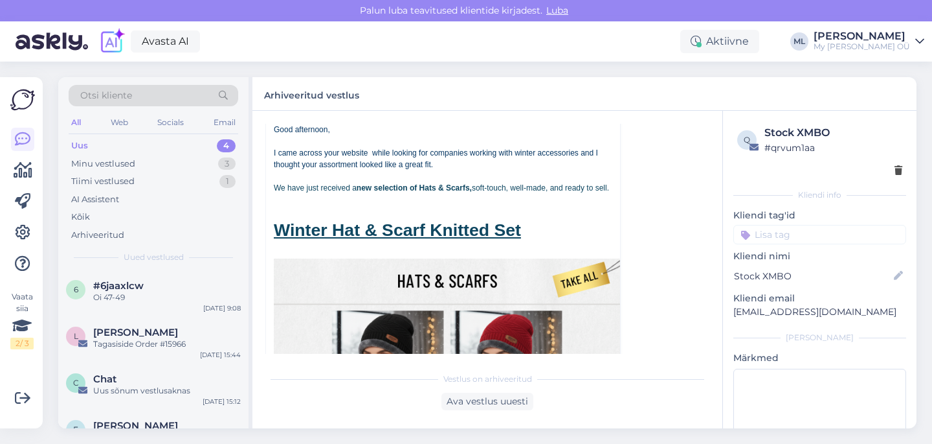
scroll to position [35, 0]
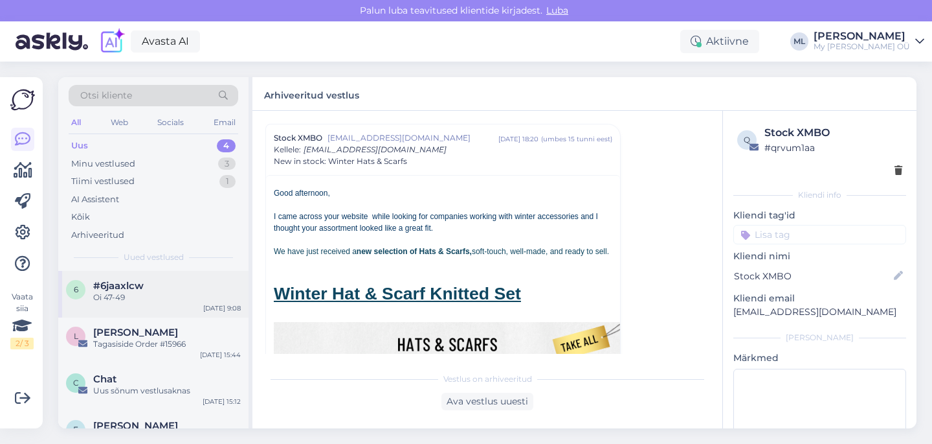
click at [119, 297] on div "Oi 47-49" at bounding box center [167, 297] width 148 height 12
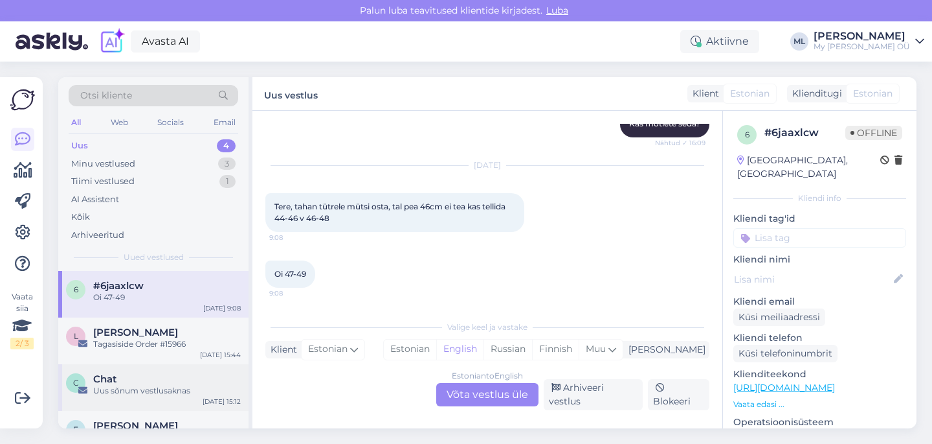
click at [157, 381] on div "Chat" at bounding box center [167, 379] width 148 height 12
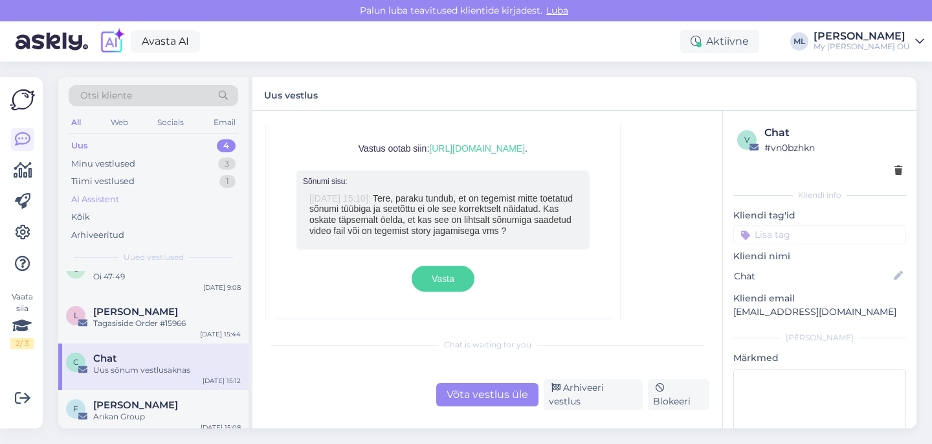
scroll to position [29, 0]
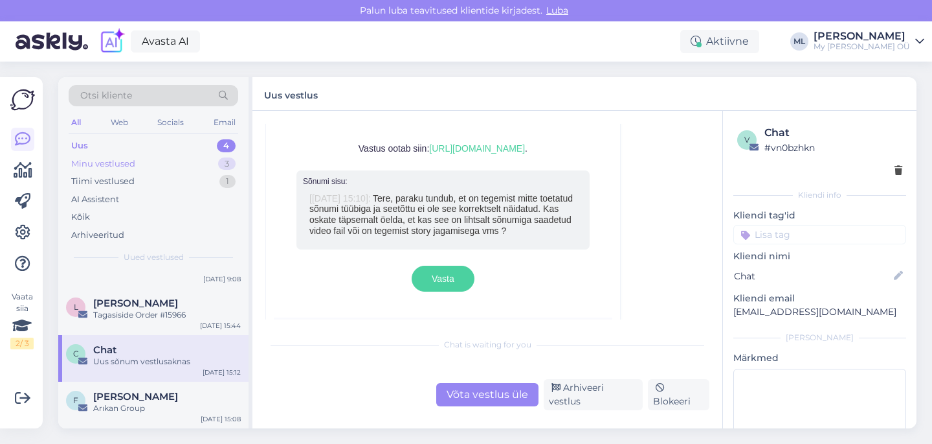
click at [122, 166] on div "Minu vestlused" at bounding box center [103, 163] width 64 height 13
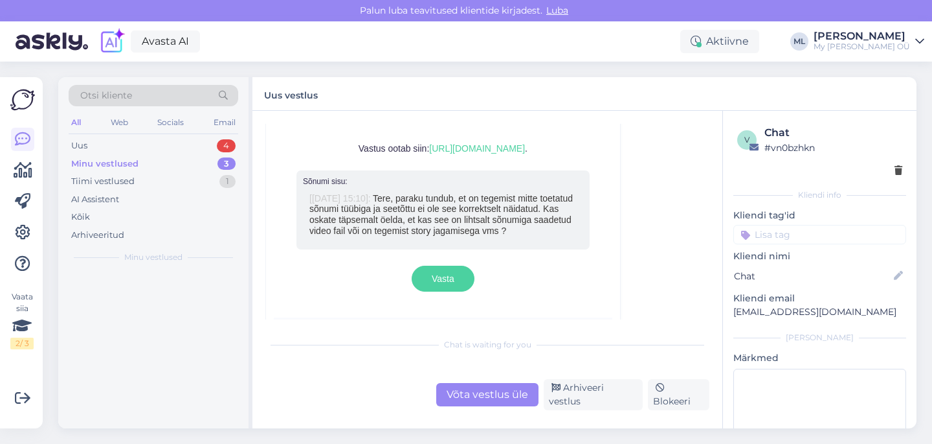
scroll to position [0, 0]
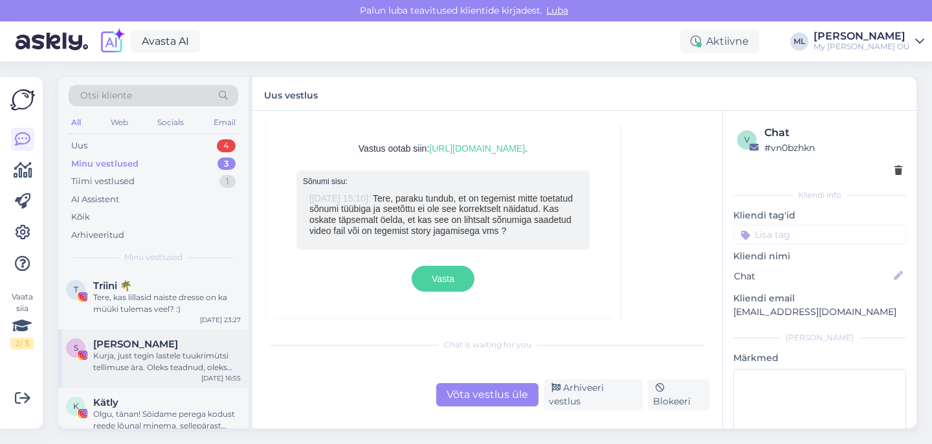
click at [137, 361] on div "Kurja, just tegin lastele tuukrimütsi tellimuse ära. Oleks teadnud, oleks oodan…" at bounding box center [167, 361] width 148 height 23
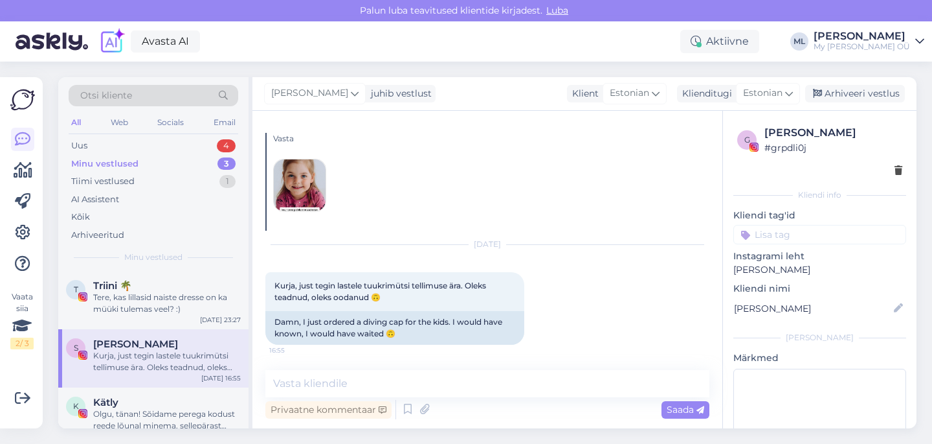
click at [287, 204] on img at bounding box center [300, 185] width 52 height 52
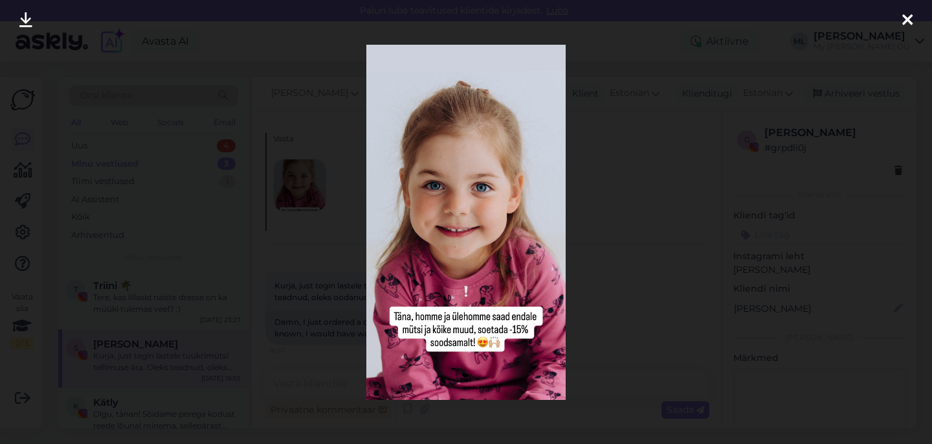
drag, startPoint x: 623, startPoint y: 221, endPoint x: 611, endPoint y: 223, distance: 11.9
click at [623, 221] on div at bounding box center [466, 222] width 932 height 444
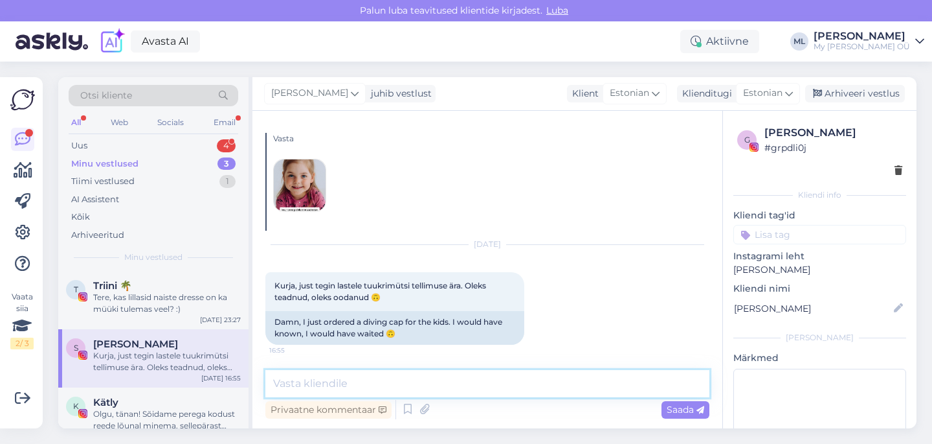
click at [299, 381] on textarea at bounding box center [487, 383] width 444 height 27
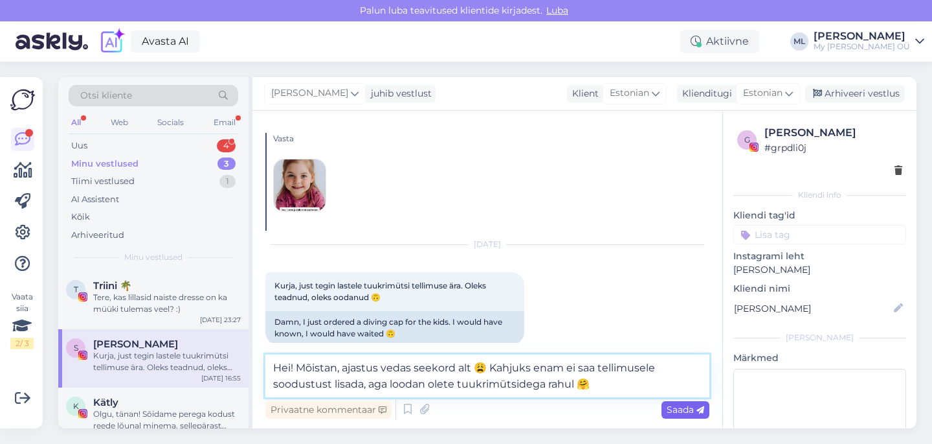
type textarea "Hei! Mõistan, ajastus vedas seekord alt 😩 Kahjuks enam ei saa tellimusele soodu…"
click at [672, 412] on span "Saada" at bounding box center [686, 409] width 38 height 12
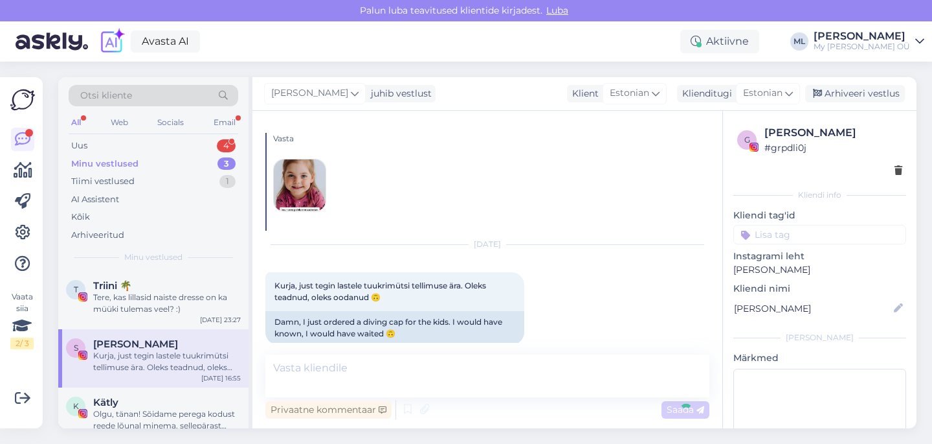
scroll to position [131, 0]
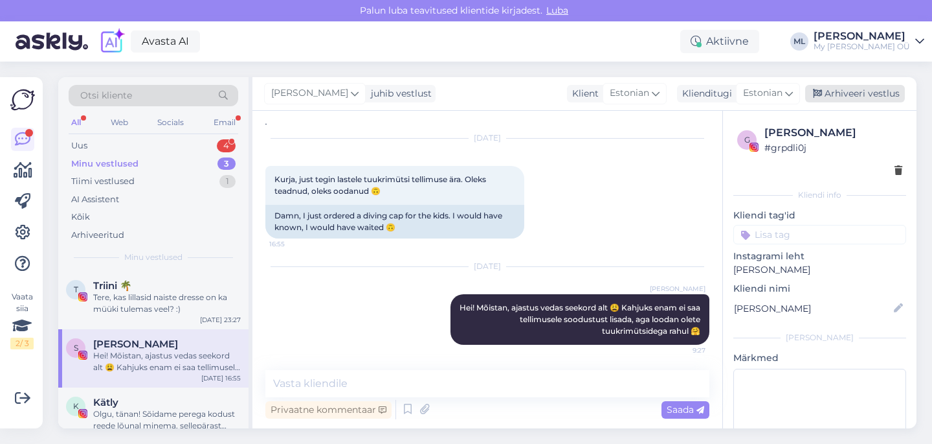
click at [835, 93] on div "Arhiveeri vestlus" at bounding box center [856, 93] width 100 height 17
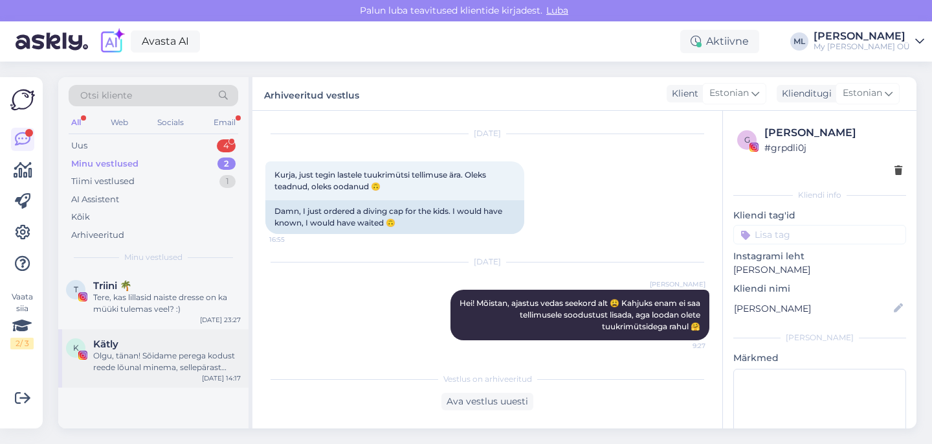
click at [149, 350] on div "Olgu, tänan! Sõidame perega kodust reede lõunal minema, sellepärast soovisin te…" at bounding box center [167, 361] width 148 height 23
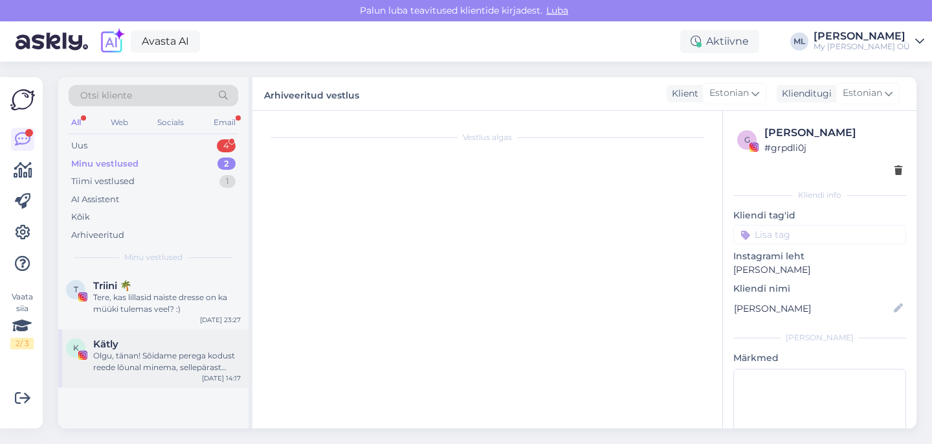
scroll to position [1123, 0]
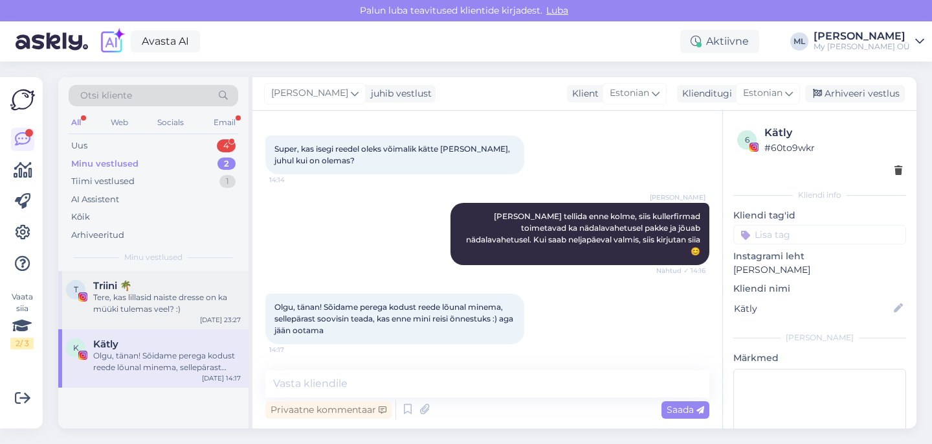
click at [188, 295] on div "Tere, kas lillasid naiste dresse on ka müüki tulemas veel? :)" at bounding box center [167, 302] width 148 height 23
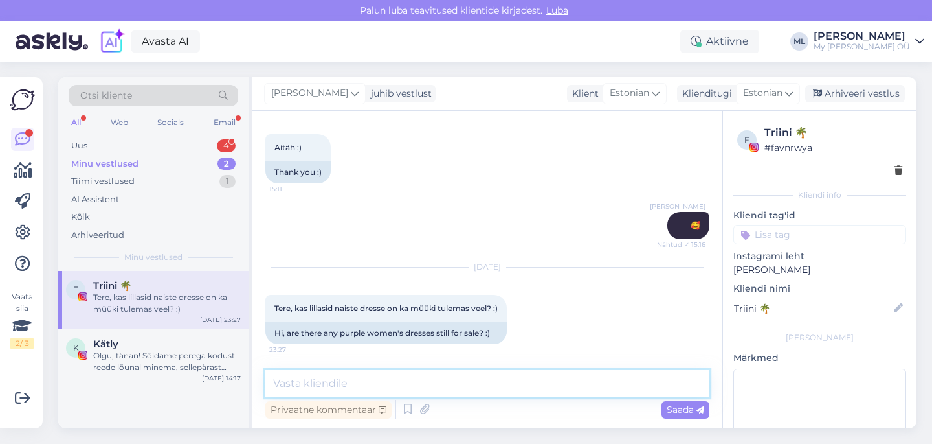
click at [331, 389] on textarea at bounding box center [487, 383] width 444 height 27
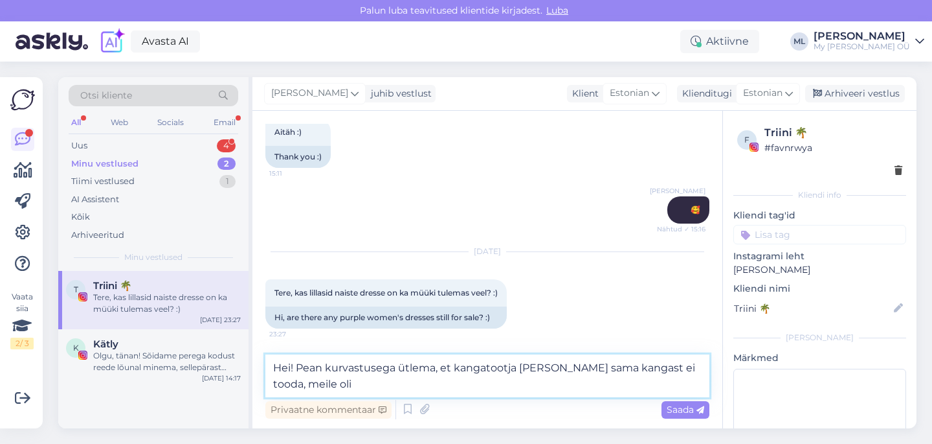
click at [611, 367] on textarea "Hei! Pean kurvastusega ütlema, et kangatootja [PERSON_NAME] sama kangast ei too…" at bounding box center [487, 375] width 444 height 43
click at [408, 386] on textarea "Hei! Pean kurvastusega ütlema, et kangatootja [PERSON_NAME] sama tooni kangast …" at bounding box center [487, 375] width 444 height 43
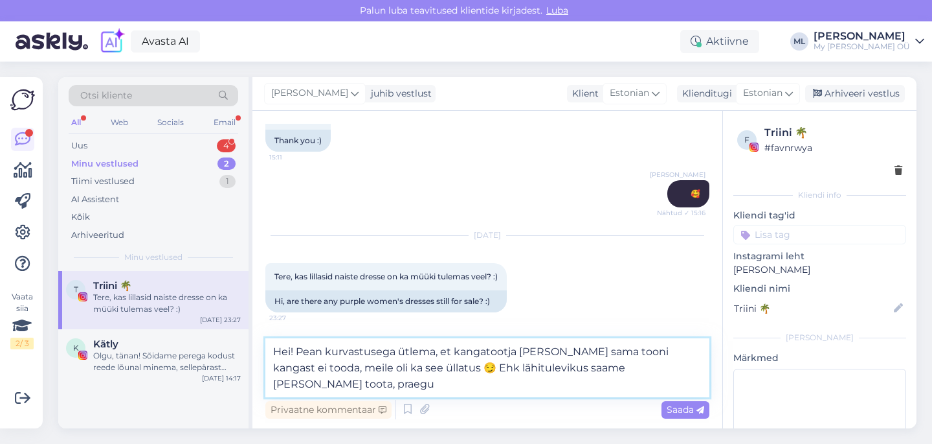
drag, startPoint x: 590, startPoint y: 363, endPoint x: 633, endPoint y: 390, distance: 50.7
click at [590, 363] on textarea "Hei! Pean kurvastusega ütlema, et kangatootja [PERSON_NAME] sama tooni kangast …" at bounding box center [487, 367] width 444 height 59
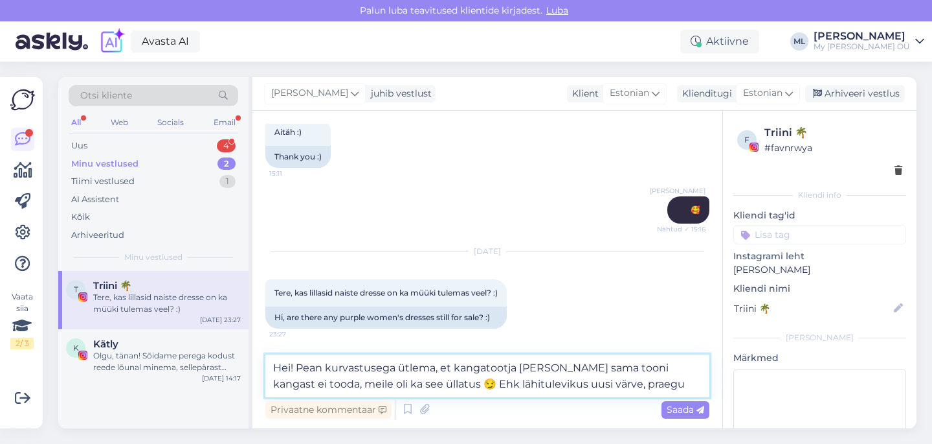
click at [535, 381] on textarea "Hei! Pean kurvastusega ütlema, et kangatootja [PERSON_NAME] sama tooni kangast …" at bounding box center [487, 375] width 444 height 43
click at [667, 379] on textarea "Hei! Pean kurvastusega ütlema, et kangatootja [PERSON_NAME] sama tooni kangast …" at bounding box center [487, 375] width 444 height 43
click at [565, 383] on textarea "Hei! Pean kurvastusega ütlema, et kangatootja [PERSON_NAME] sama tooni kangast …" at bounding box center [487, 375] width 444 height 43
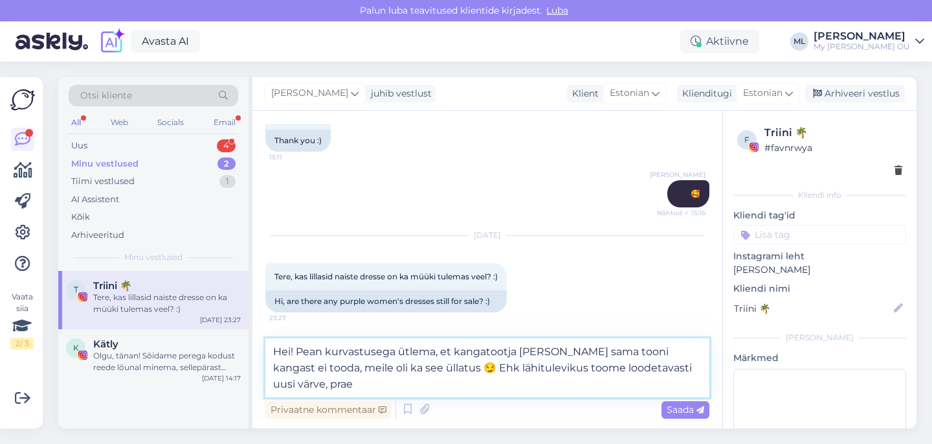
click at [302, 387] on textarea "Hei! Pean kurvastusega ütlema, et kangatootja [PERSON_NAME] sama tooni kangast …" at bounding box center [487, 367] width 444 height 59
click at [529, 367] on textarea "Hei! Pean kurvastusega ütlema, et kangatootja [PERSON_NAME] sama tooni kangast …" at bounding box center [487, 367] width 444 height 59
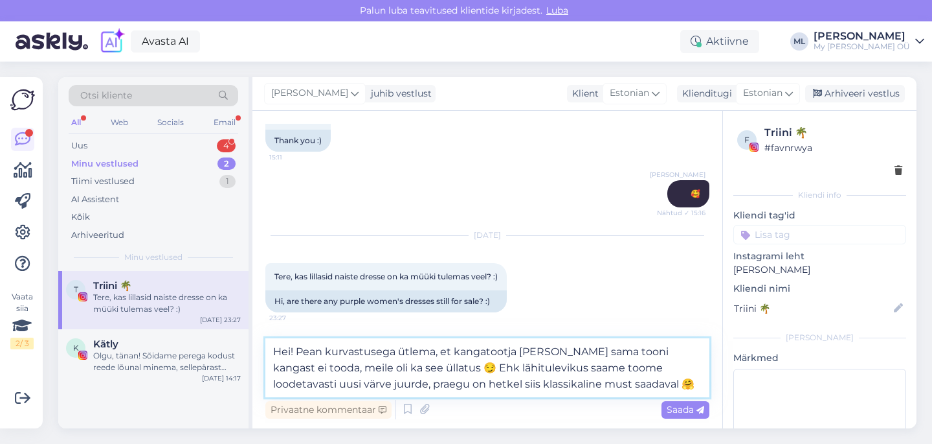
drag, startPoint x: 604, startPoint y: 365, endPoint x: 569, endPoint y: 360, distance: 34.7
click at [569, 360] on textarea "Hei! Pean kurvastusega ütlema, et kangatootja [PERSON_NAME] sama tooni kangast …" at bounding box center [487, 367] width 444 height 59
type textarea "Hei! Pean kurvastusega ütlema, et kangatootja [PERSON_NAME] sama tooni kangast …"
click at [683, 412] on span "Saada" at bounding box center [686, 409] width 38 height 12
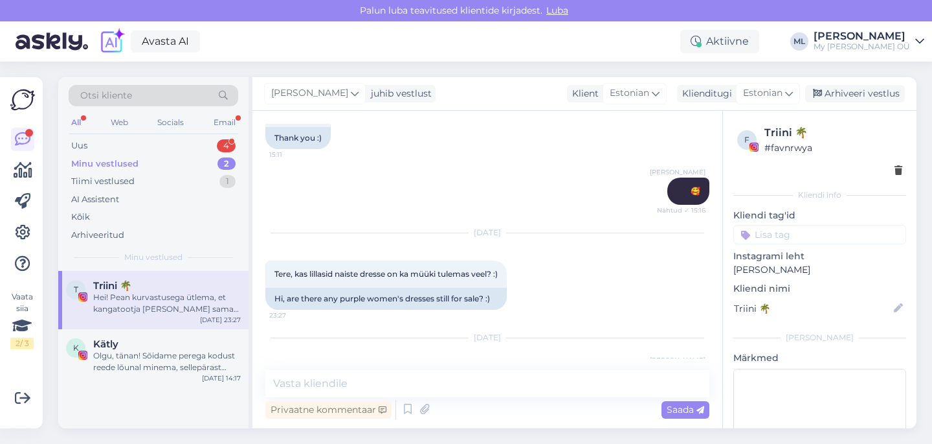
scroll to position [817, 0]
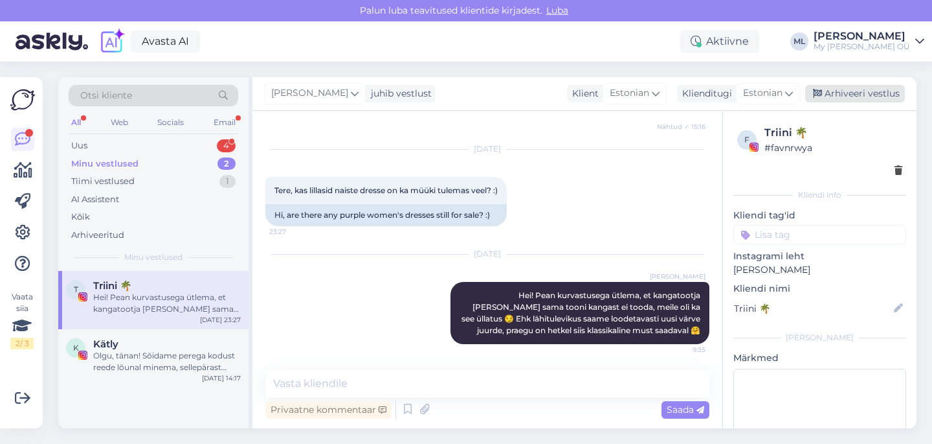
click at [877, 87] on div "Arhiveeri vestlus" at bounding box center [856, 93] width 100 height 17
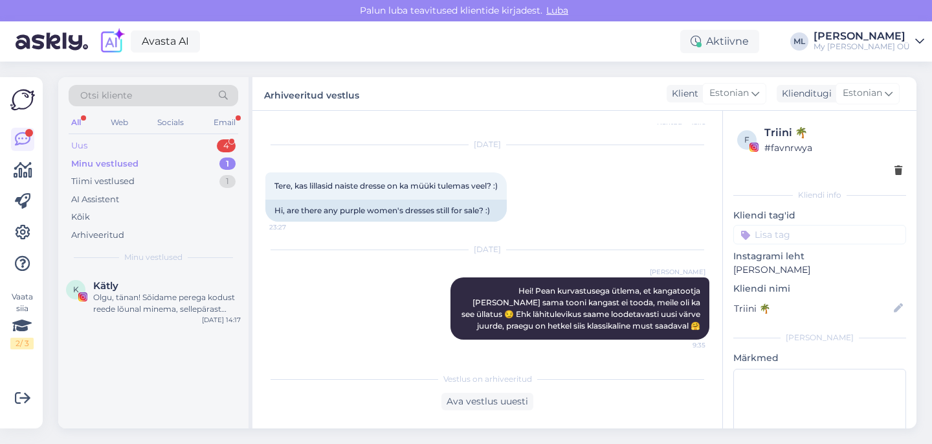
click at [103, 153] on div "Uus 4" at bounding box center [154, 146] width 170 height 18
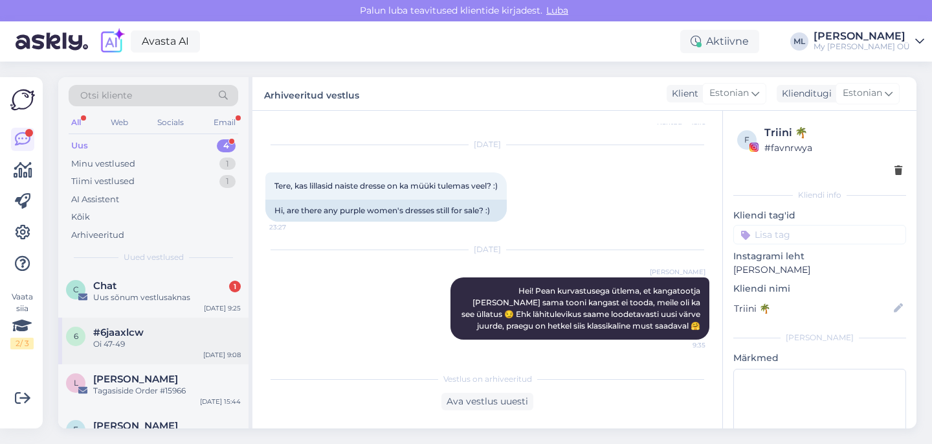
click at [118, 330] on span "#6jaaxlcw" at bounding box center [118, 332] width 51 height 12
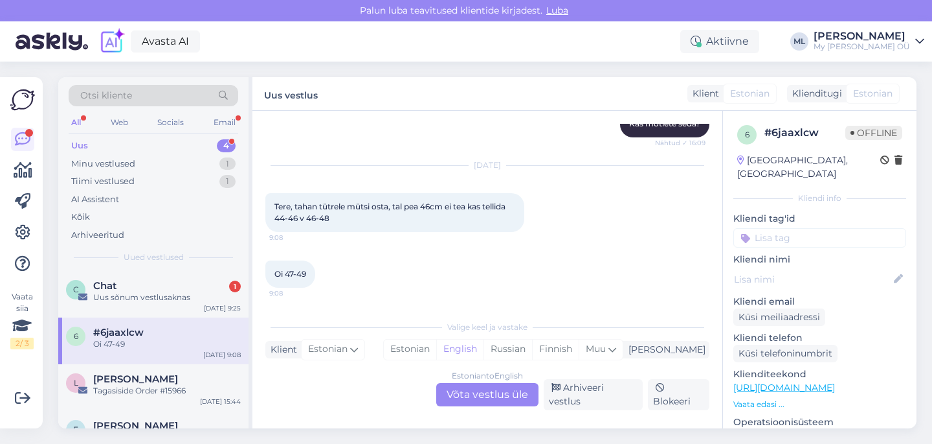
scroll to position [578, 0]
click at [150, 289] on div "Chat 1" at bounding box center [167, 286] width 148 height 12
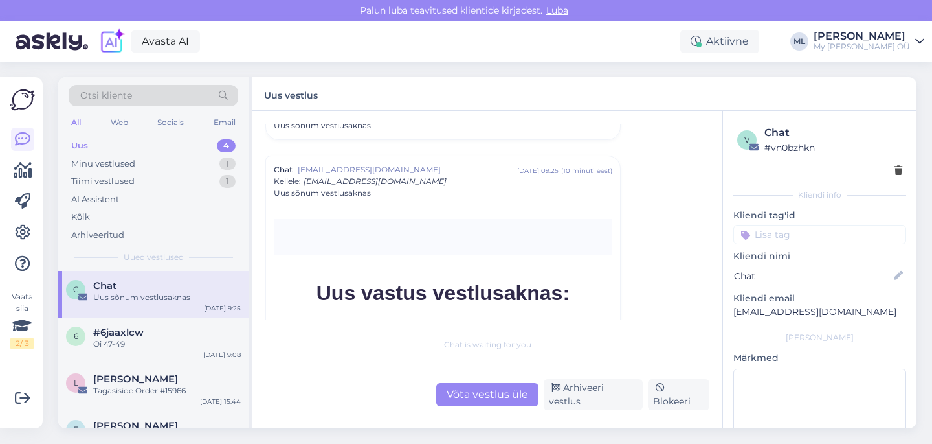
scroll to position [924, 0]
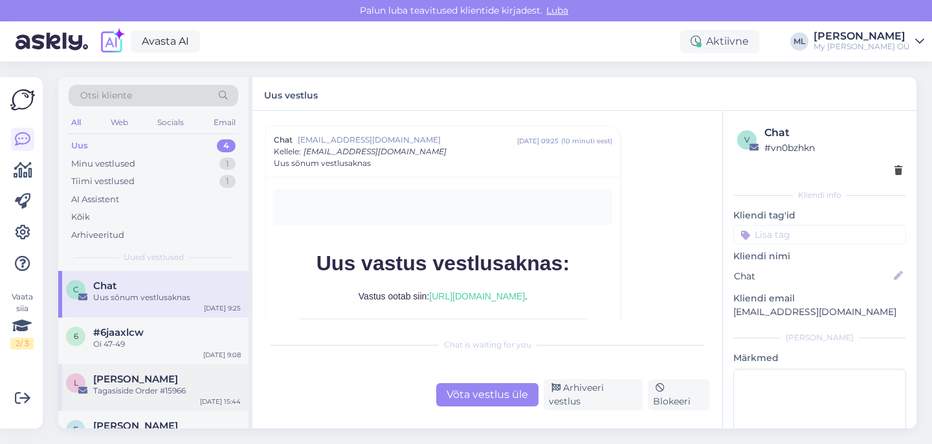
click at [122, 390] on div "Tagasiside Order #15966" at bounding box center [167, 391] width 148 height 12
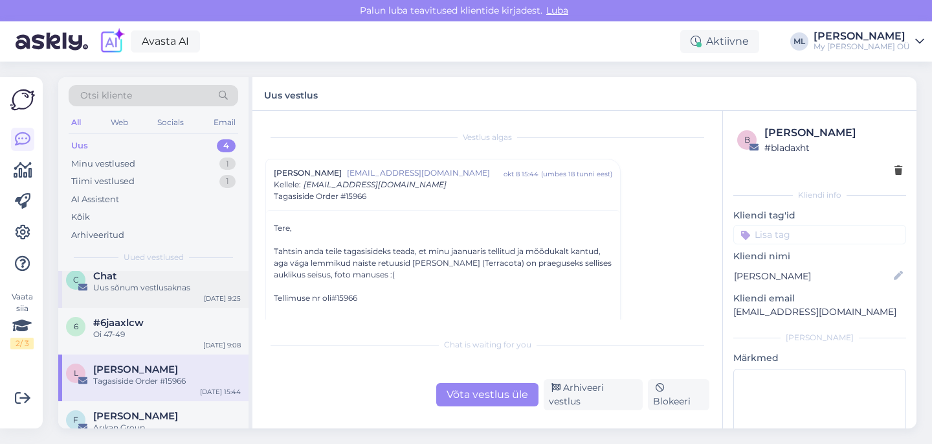
scroll to position [19, 0]
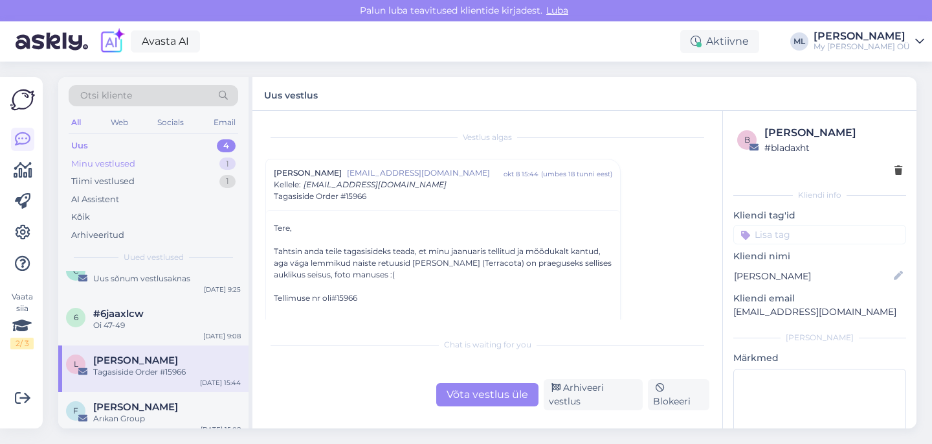
click at [139, 158] on div "Minu vestlused 1" at bounding box center [154, 164] width 170 height 18
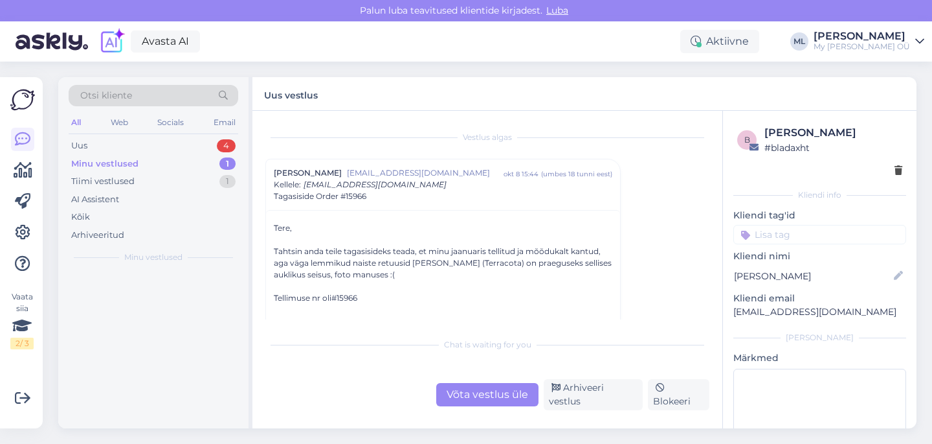
scroll to position [0, 0]
click at [142, 286] on div "Kätly" at bounding box center [167, 286] width 148 height 12
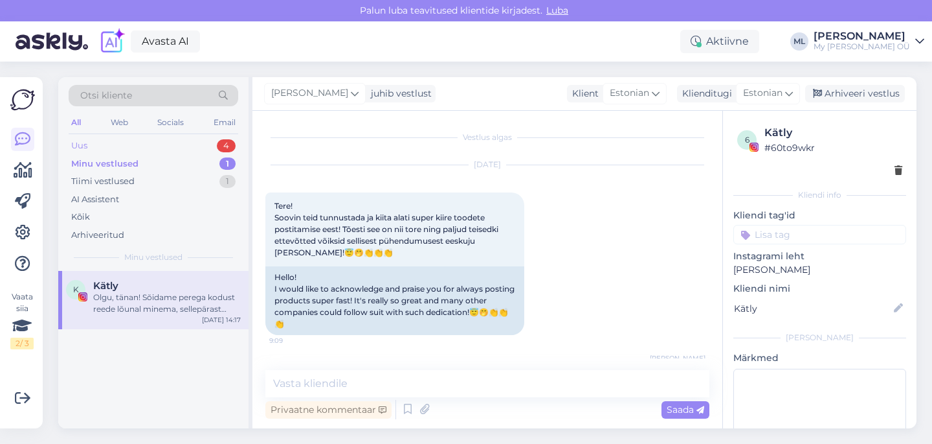
click at [111, 142] on div "Uus 4" at bounding box center [154, 146] width 170 height 18
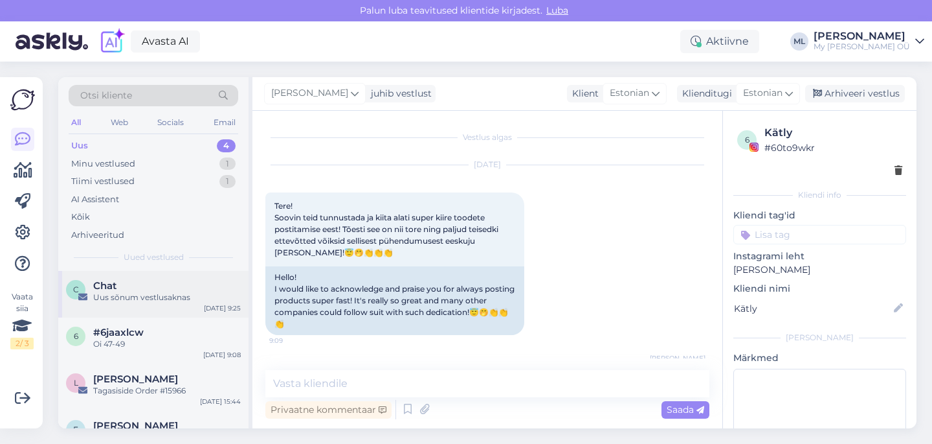
click at [155, 297] on div "Uus sõnum vestlusaknas" at bounding box center [167, 297] width 148 height 12
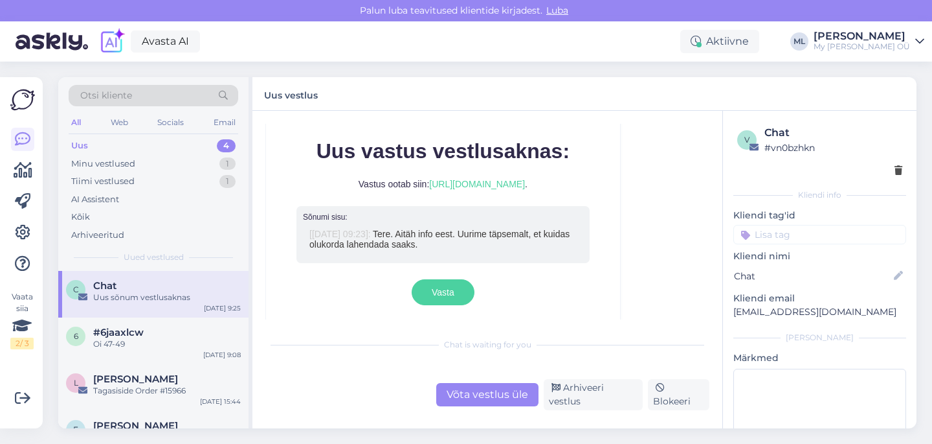
scroll to position [1024, 0]
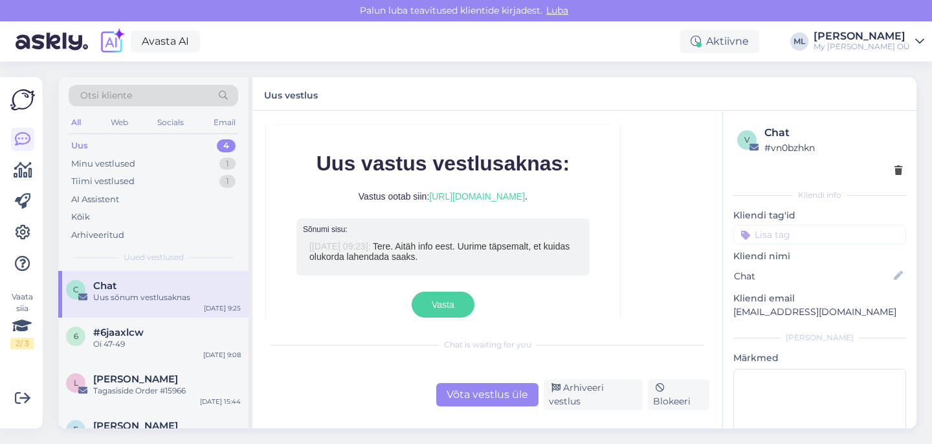
click at [175, 291] on div "Uus sõnum vestlusaknas" at bounding box center [167, 297] width 148 height 12
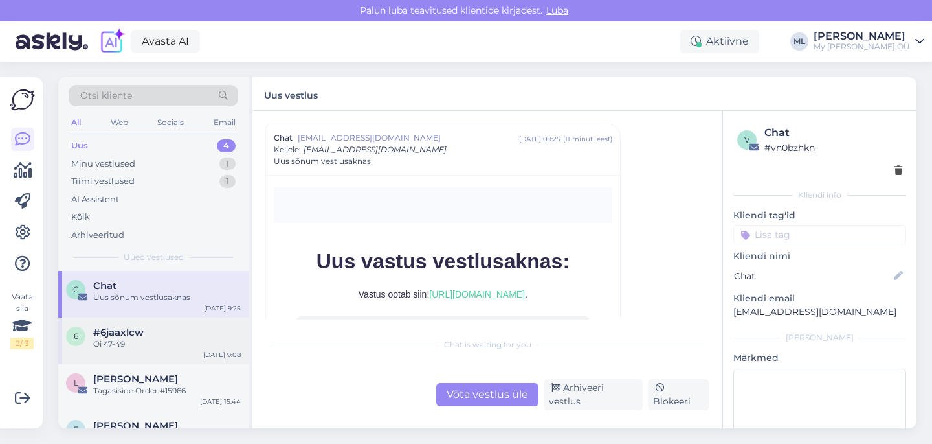
click at [154, 330] on div "#6jaaxlcw" at bounding box center [167, 332] width 148 height 12
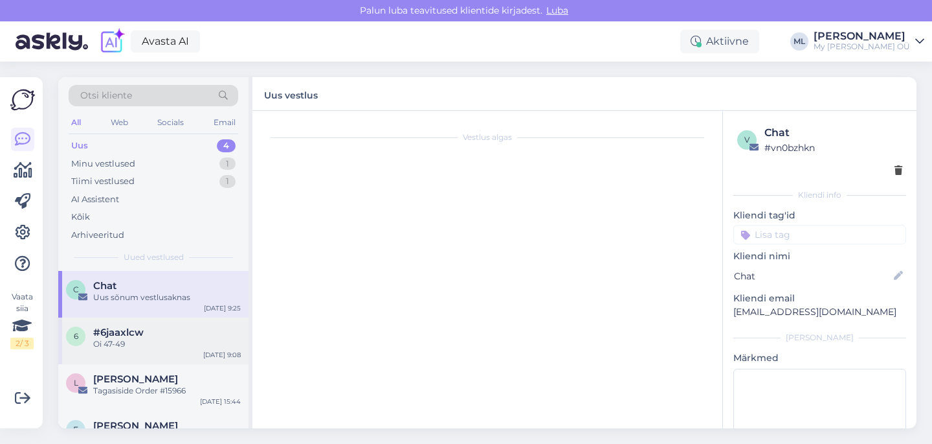
scroll to position [578, 0]
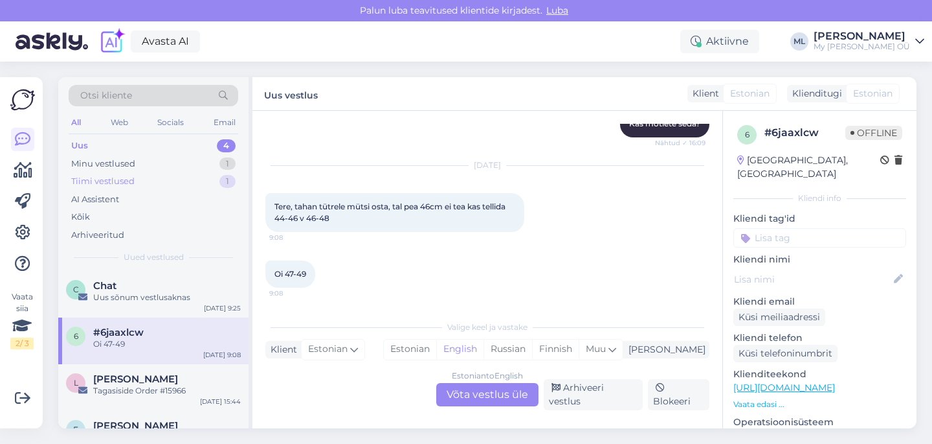
click at [100, 174] on div "Tiimi vestlused 1" at bounding box center [154, 181] width 170 height 18
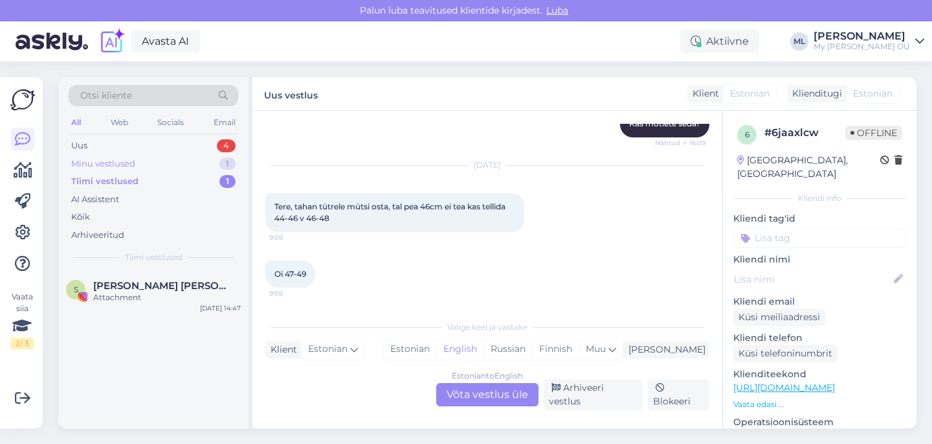
click at [103, 164] on div "Minu vestlused" at bounding box center [103, 163] width 64 height 13
click at [125, 185] on div "Tiimi vestlused" at bounding box center [102, 181] width 63 height 13
click at [169, 283] on span "[PERSON_NAME] [PERSON_NAME] [PERSON_NAME]" at bounding box center [160, 286] width 135 height 12
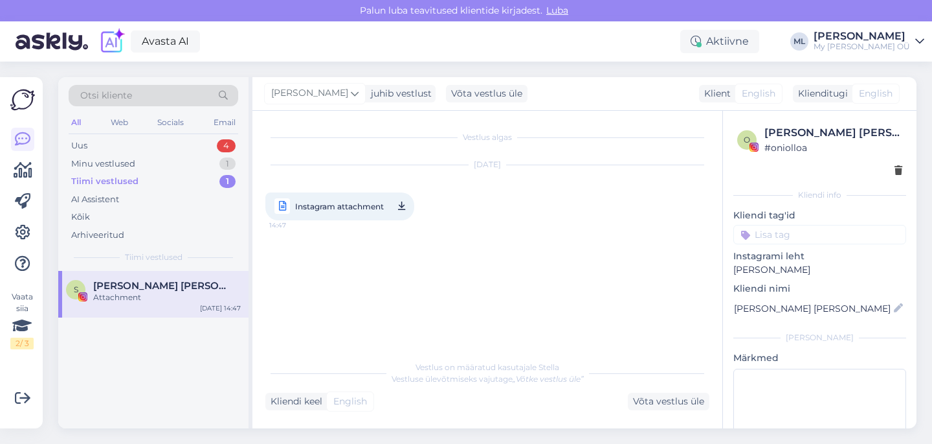
scroll to position [0, 0]
click at [137, 141] on div "Uus 4" at bounding box center [154, 146] width 170 height 18
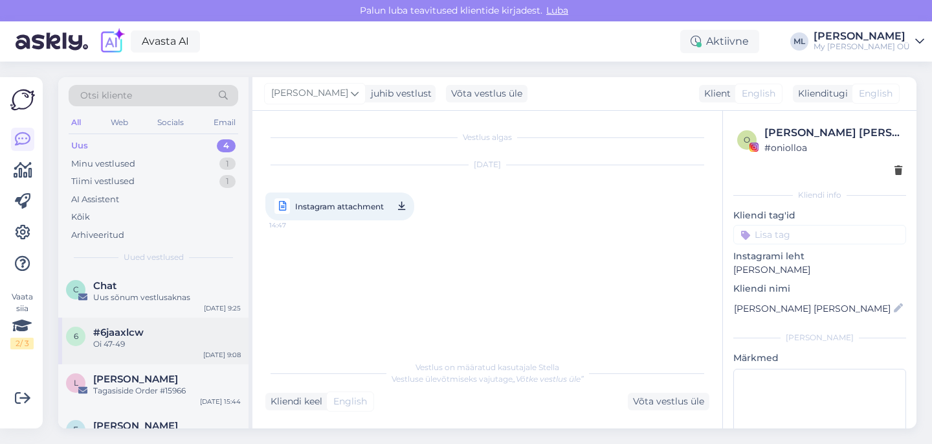
click at [121, 343] on div "Oi 47-49" at bounding box center [167, 344] width 148 height 12
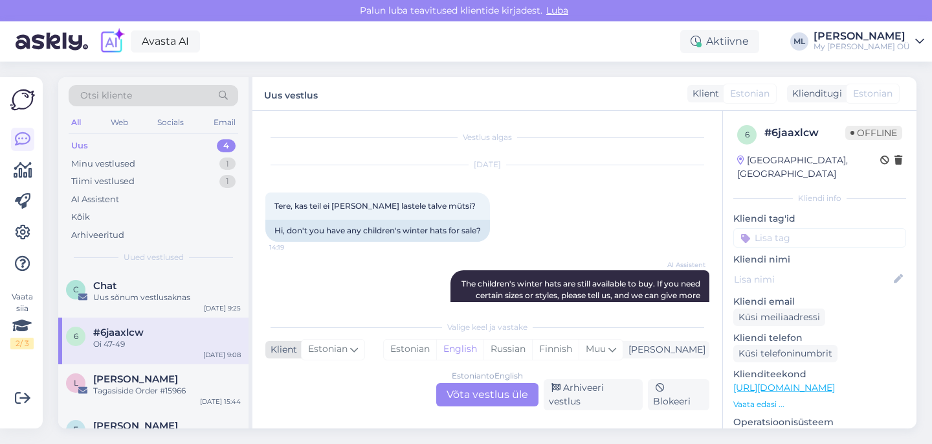
scroll to position [578, 0]
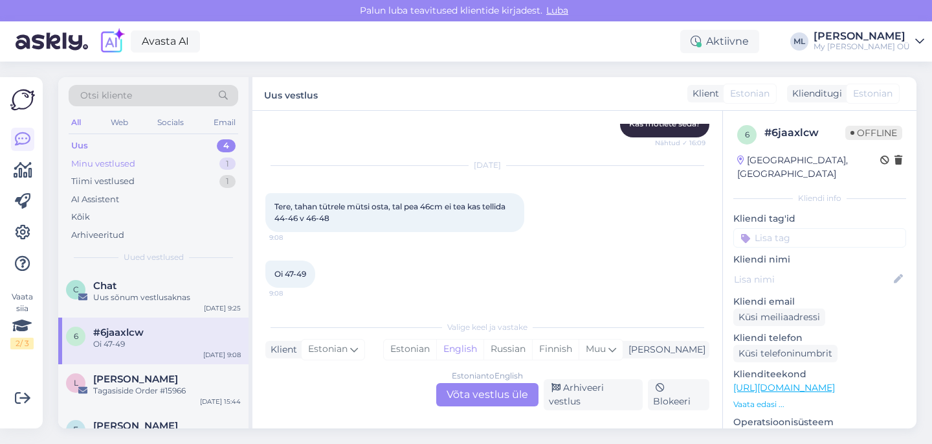
click at [106, 162] on div "Minu vestlused" at bounding box center [103, 163] width 64 height 13
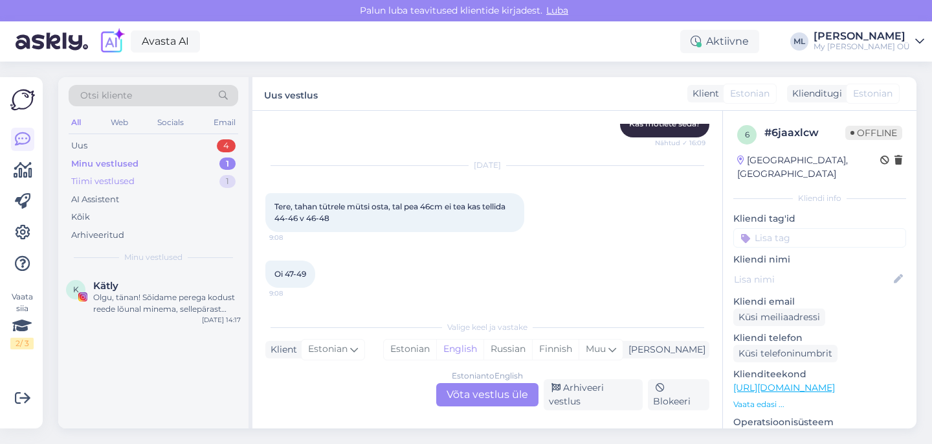
click at [107, 173] on div "Tiimi vestlused 1" at bounding box center [154, 181] width 170 height 18
click at [99, 162] on div "Minu vestlused" at bounding box center [103, 163] width 64 height 13
click at [91, 145] on div "Uus 4" at bounding box center [154, 146] width 170 height 18
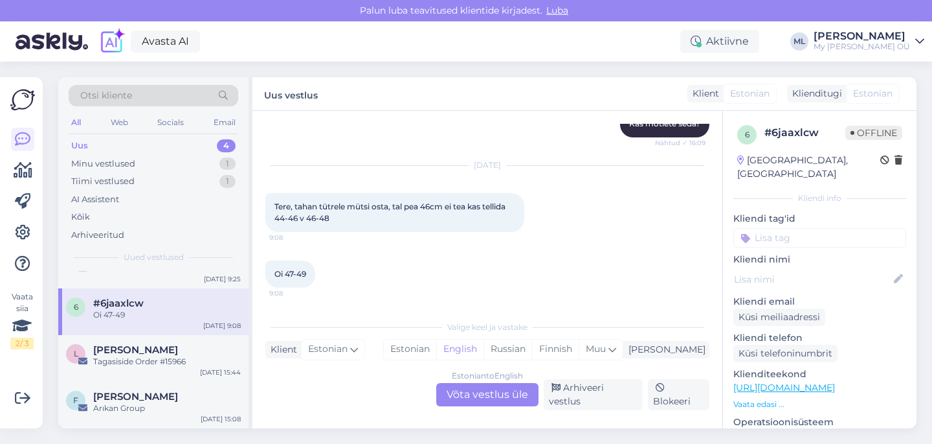
scroll to position [0, 0]
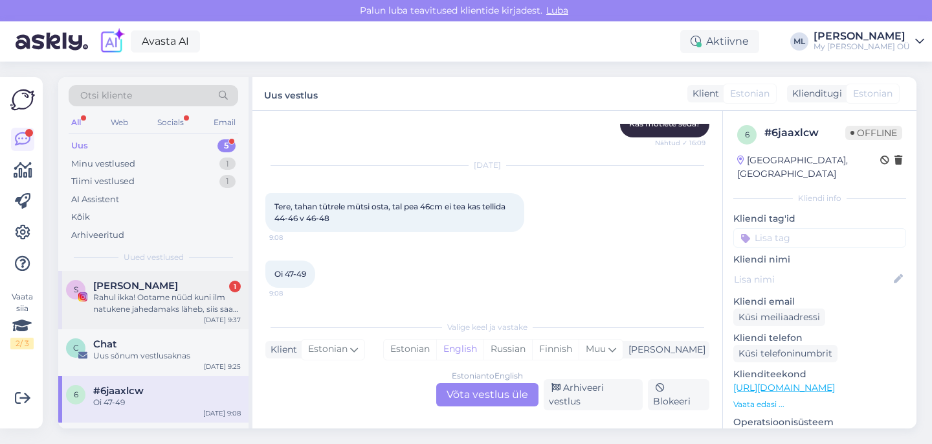
click at [141, 287] on div "[PERSON_NAME] 1" at bounding box center [167, 286] width 148 height 12
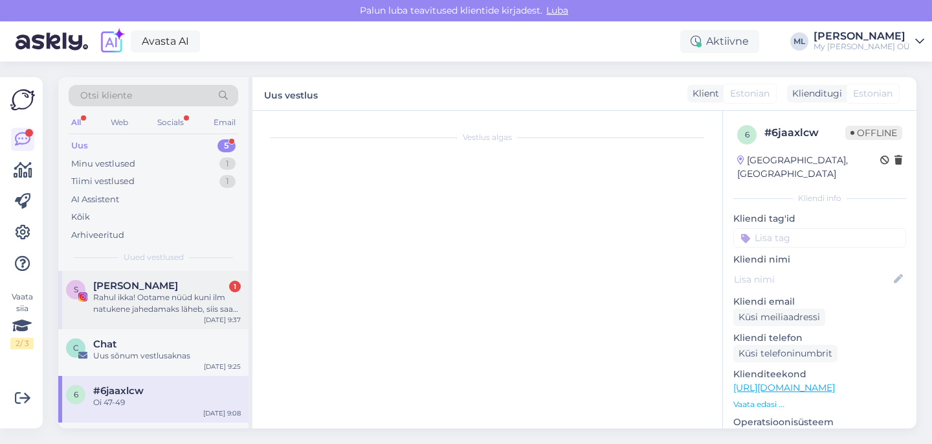
scroll to position [247, 0]
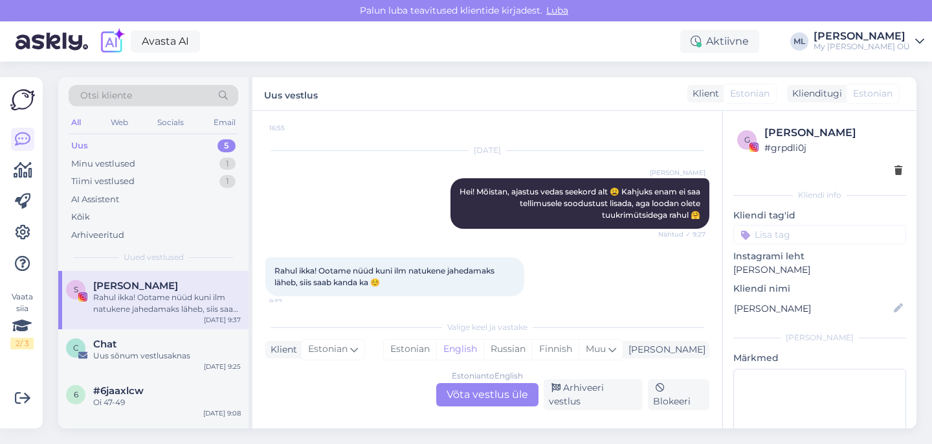
click at [491, 400] on div "Estonian to English Võta vestlus üle" at bounding box center [487, 394] width 102 height 23
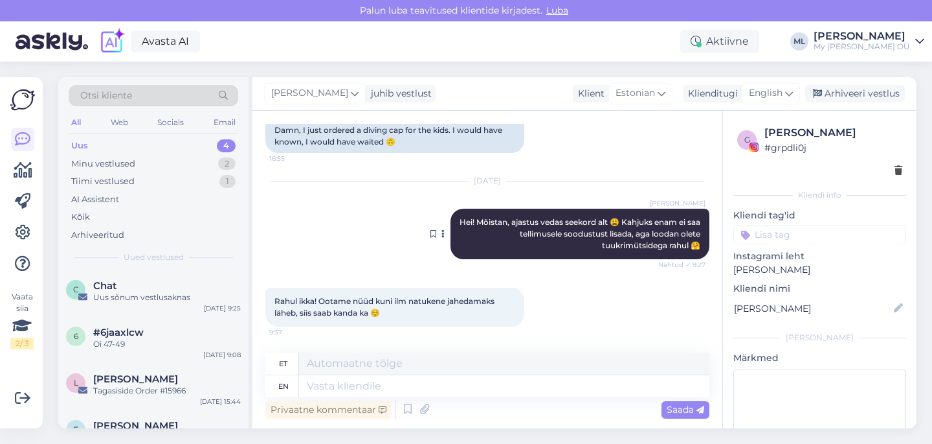
scroll to position [216, 0]
click at [776, 102] on div "English" at bounding box center [771, 93] width 58 height 21
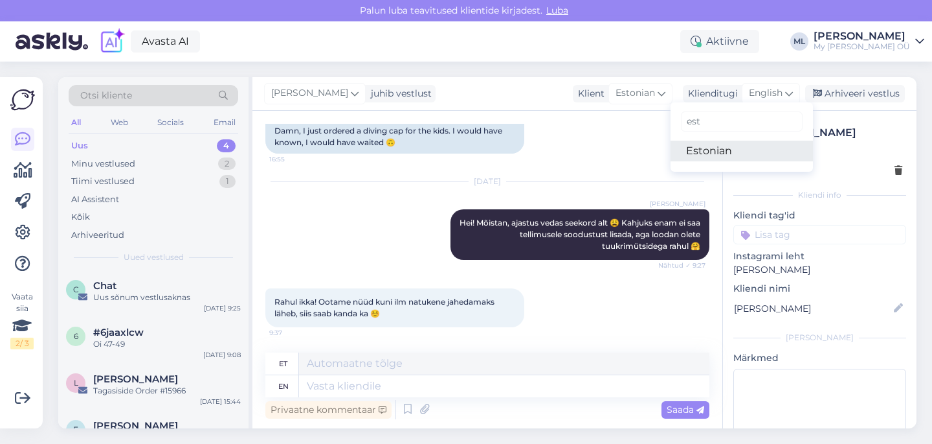
type input "est"
click at [719, 148] on link "Estonian" at bounding box center [742, 151] width 142 height 21
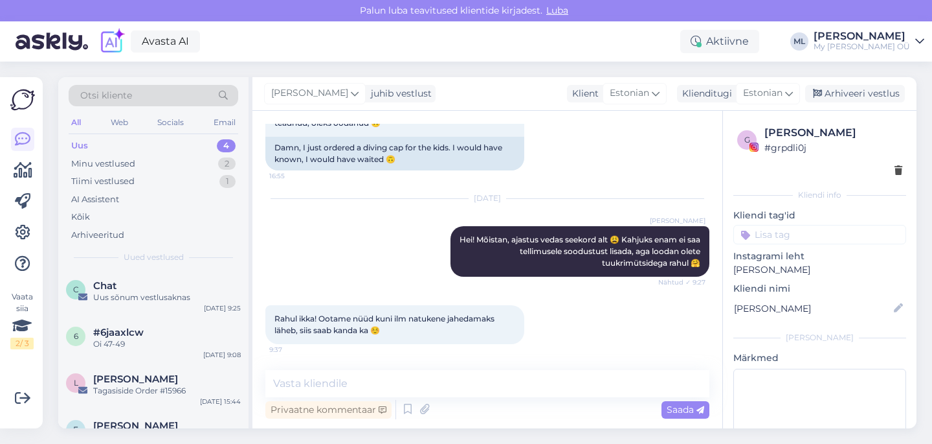
scroll to position [198, 0]
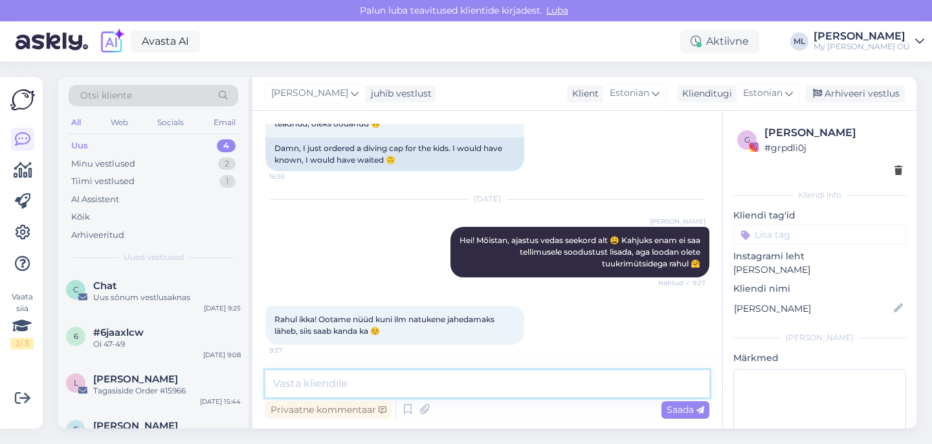
click at [369, 392] on textarea at bounding box center [487, 383] width 444 height 27
type textarea "aitähh 🥰"
drag, startPoint x: 677, startPoint y: 414, endPoint x: 692, endPoint y: 398, distance: 21.6
click at [679, 412] on span "Saada" at bounding box center [686, 409] width 38 height 12
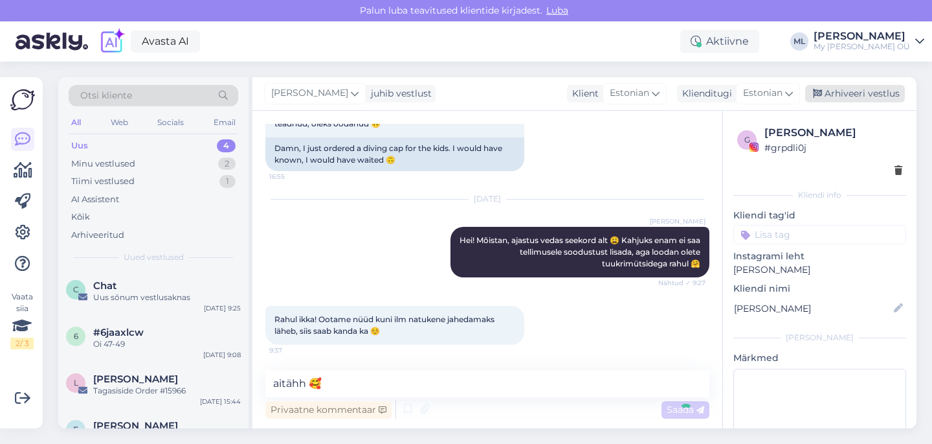
drag, startPoint x: 835, startPoint y: 96, endPoint x: 585, endPoint y: 80, distance: 251.1
click at [835, 96] on div "Arhiveeri vestlus" at bounding box center [856, 93] width 100 height 17
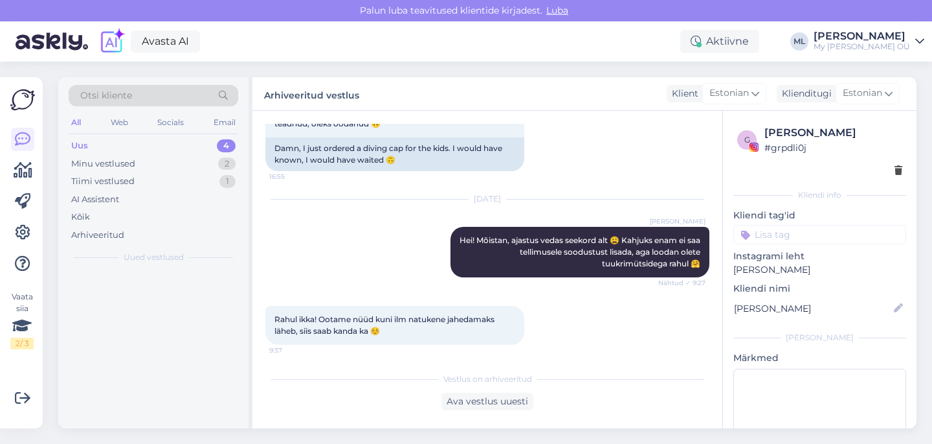
scroll to position [254, 0]
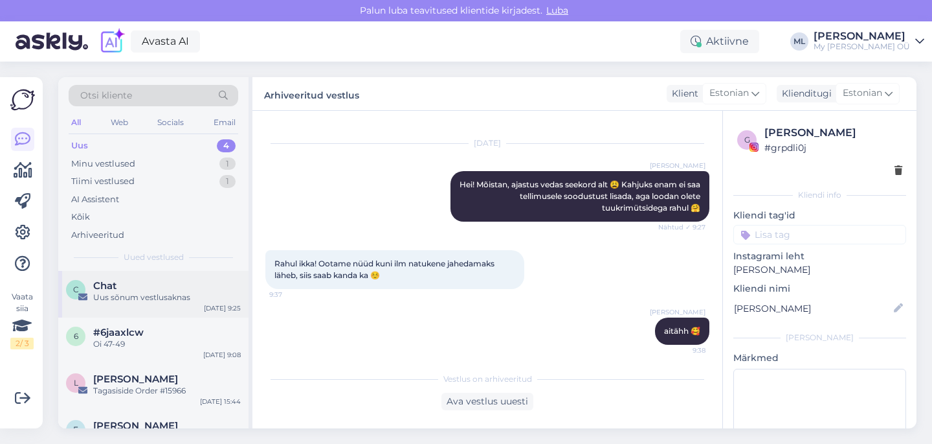
click at [130, 295] on div "Uus sõnum vestlusaknas" at bounding box center [167, 297] width 148 height 12
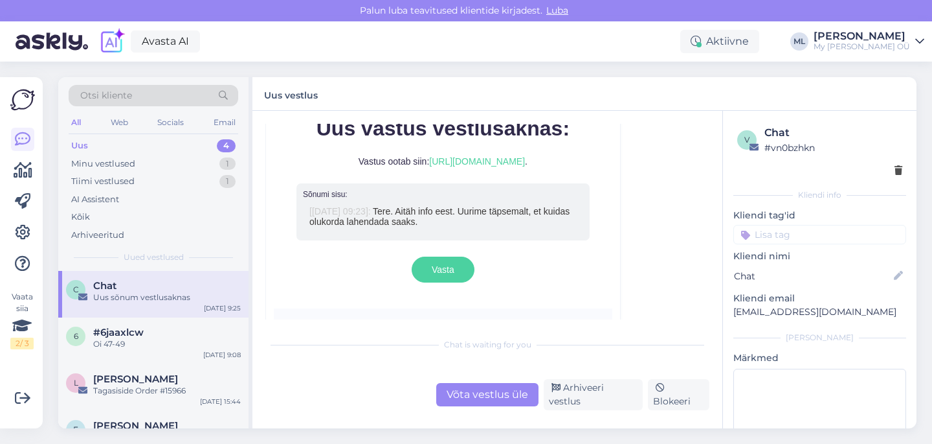
scroll to position [1068, 0]
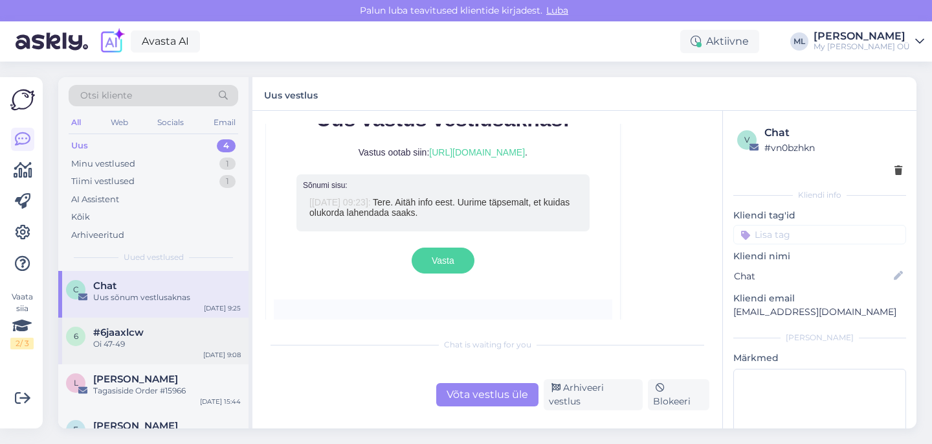
click at [160, 350] on div "6 #6jaaxlcw Oi 47-49 [DATE] 9:08" at bounding box center [153, 340] width 190 height 47
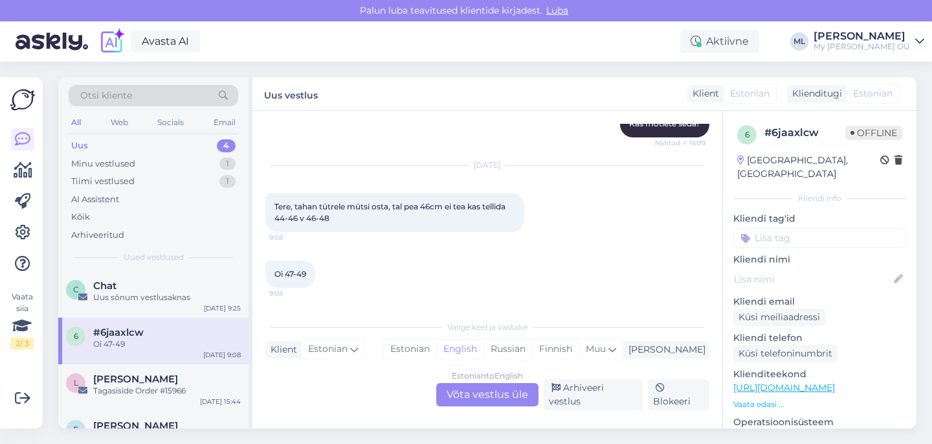
drag, startPoint x: 498, startPoint y: 403, endPoint x: 477, endPoint y: 417, distance: 25.1
click at [498, 403] on div "Estonian to English Võta vestlus üle" at bounding box center [487, 394] width 102 height 23
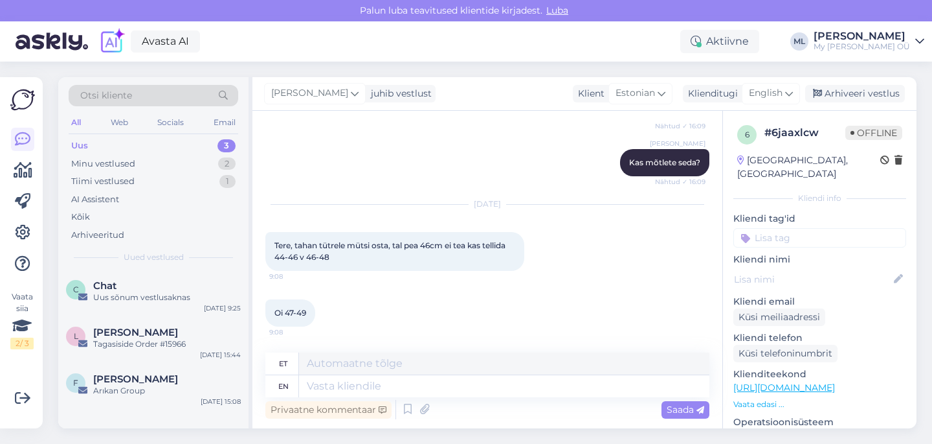
scroll to position [547, 0]
click at [768, 96] on span "English" at bounding box center [766, 93] width 34 height 14
type input "est"
click at [702, 143] on link "Estonian" at bounding box center [742, 151] width 142 height 21
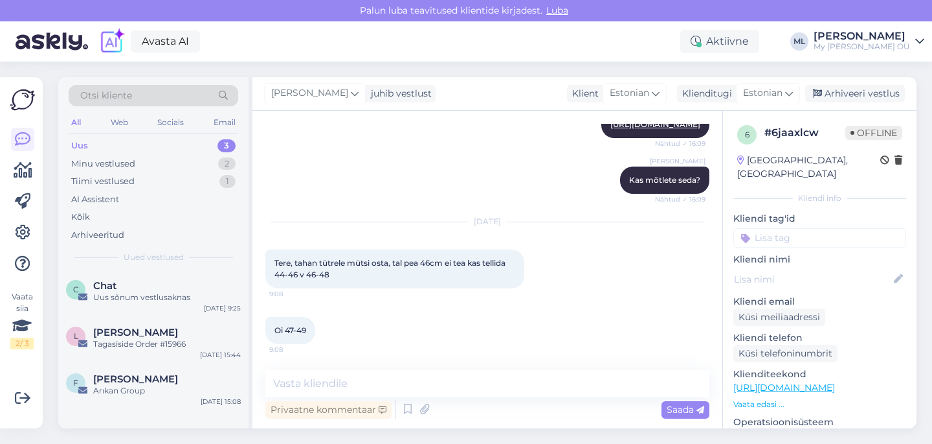
scroll to position [530, 0]
click at [293, 389] on textarea at bounding box center [487, 383] width 444 height 27
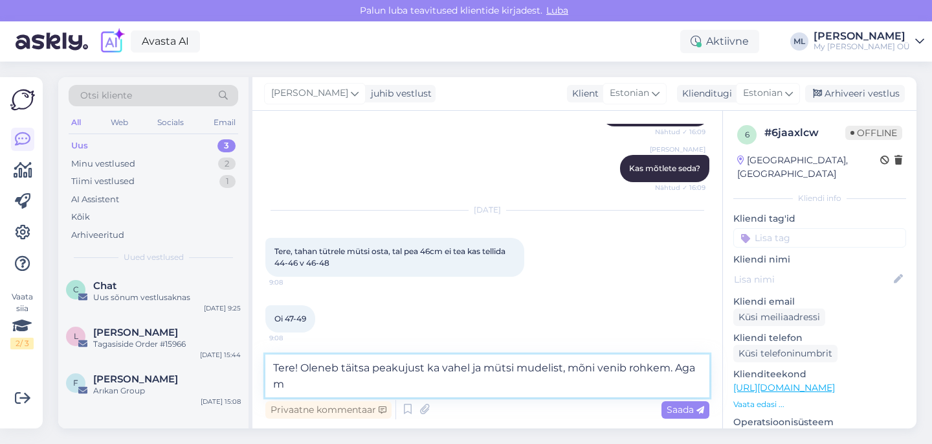
scroll to position [545, 0]
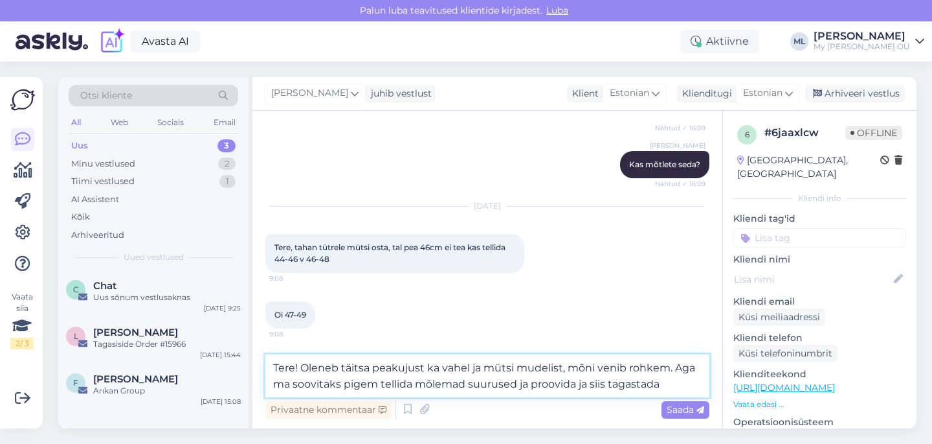
click at [672, 368] on textarea "Tere! Oleneb täitsa peakujust ka vahel ja mütsi mudelist, mõni venib rohkem. Ag…" at bounding box center [487, 375] width 444 height 43
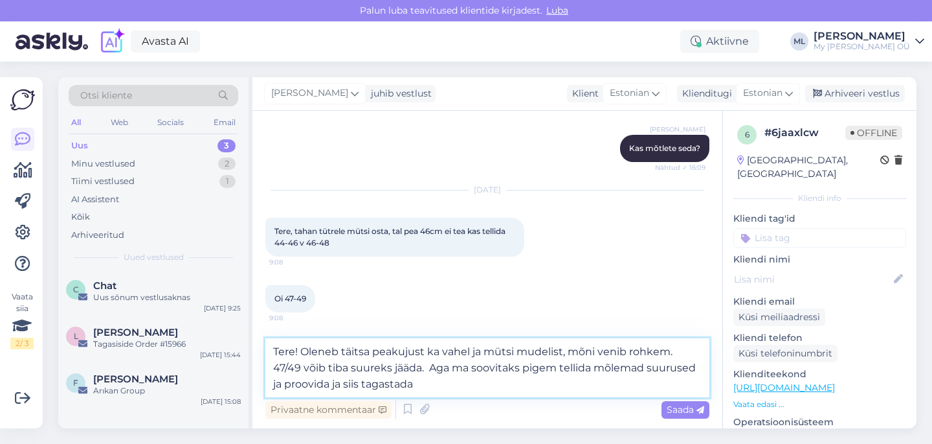
click at [468, 387] on textarea "Tere! Oleneb täitsa peakujust ka vahel ja mütsi mudelist, mõni venib rohkem. 47…" at bounding box center [487, 367] width 444 height 59
type textarea "Tere! Oleneb täitsa peakujust ka vahel ja mütsi mudelist, mõni venib rohkem. 47…"
click at [691, 411] on span "Saada" at bounding box center [686, 409] width 38 height 12
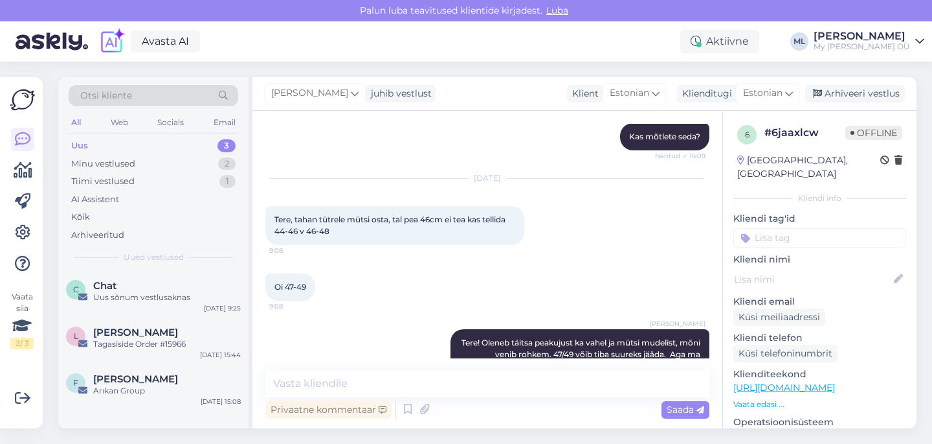
scroll to position [620, 0]
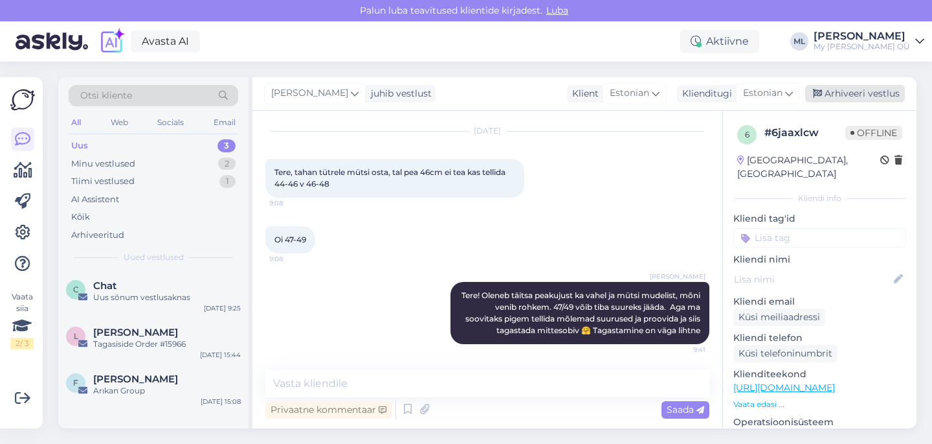
click at [835, 91] on div "Arhiveeri vestlus" at bounding box center [856, 93] width 100 height 17
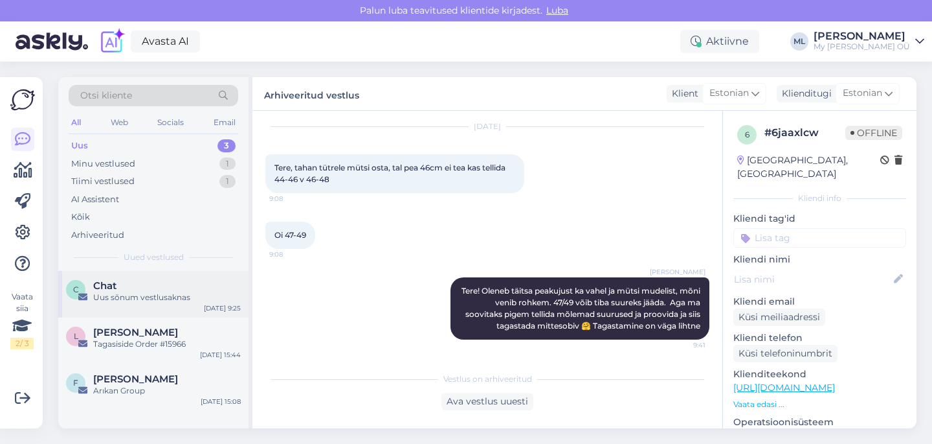
click at [119, 295] on div "Uus sõnum vestlusaknas" at bounding box center [167, 297] width 148 height 12
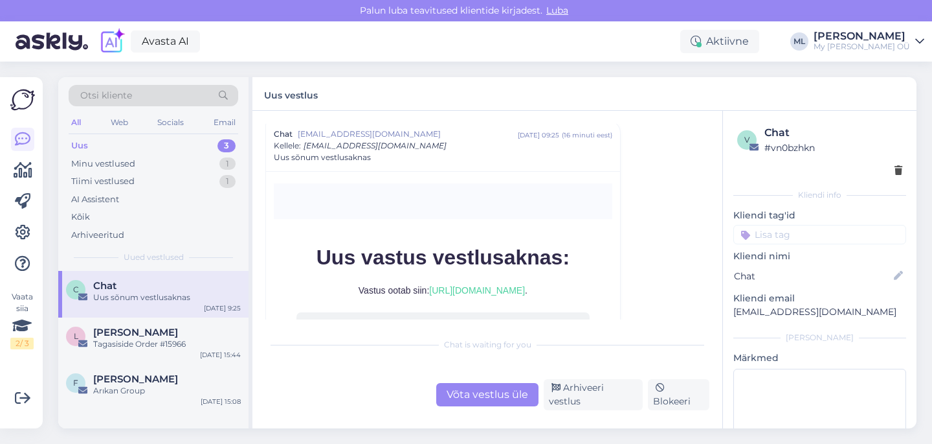
scroll to position [1046, 0]
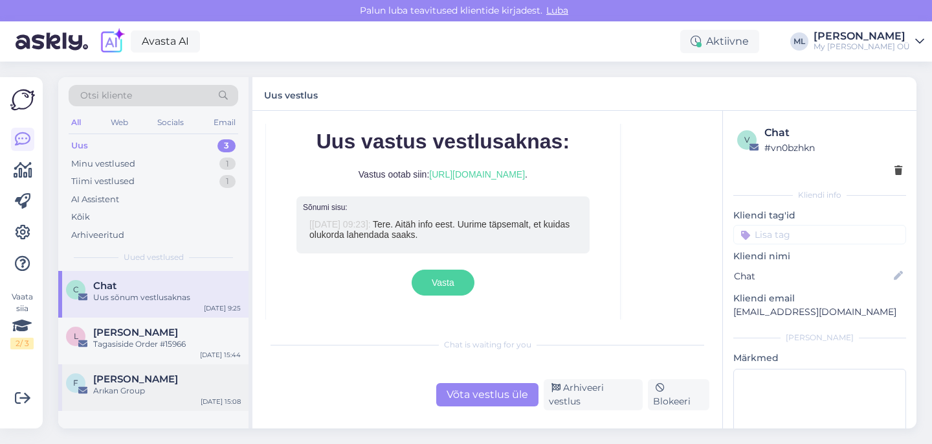
click at [137, 383] on span "[PERSON_NAME]" at bounding box center [135, 379] width 85 height 12
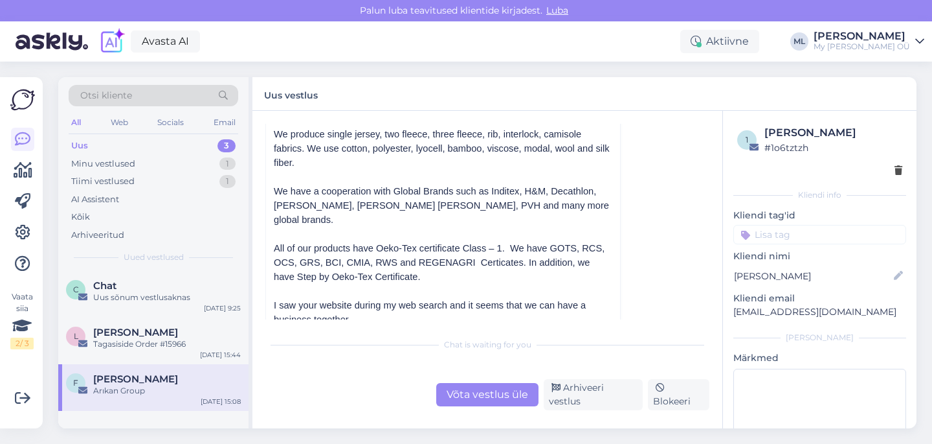
scroll to position [0, 0]
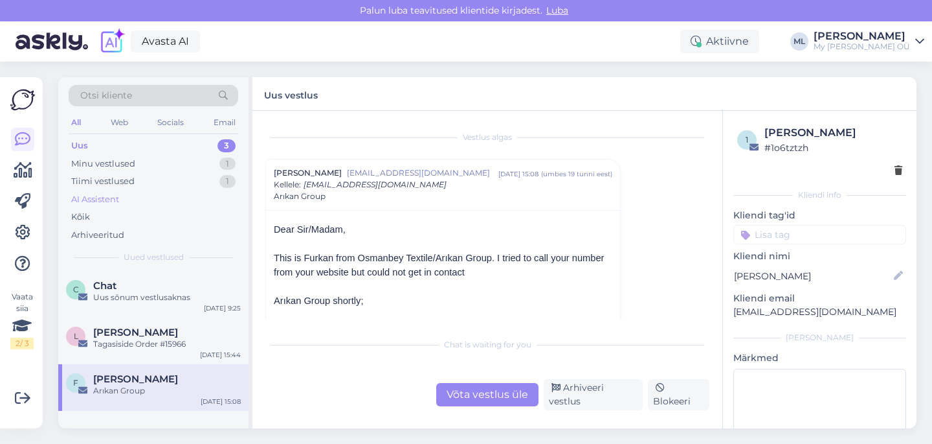
click at [104, 190] on div "AI Assistent" at bounding box center [154, 199] width 170 height 18
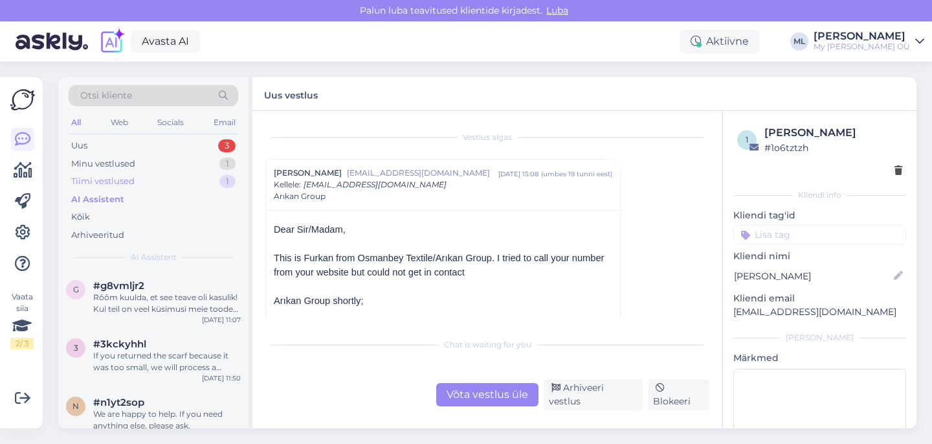
click at [101, 183] on div "Tiimi vestlused" at bounding box center [102, 181] width 63 height 13
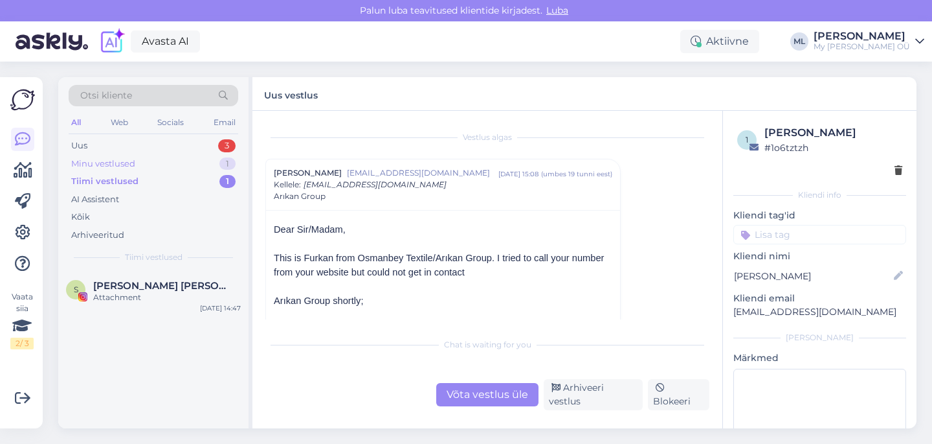
click at [113, 164] on div "Minu vestlused" at bounding box center [103, 163] width 64 height 13
click at [81, 144] on div "Uus" at bounding box center [79, 145] width 16 height 13
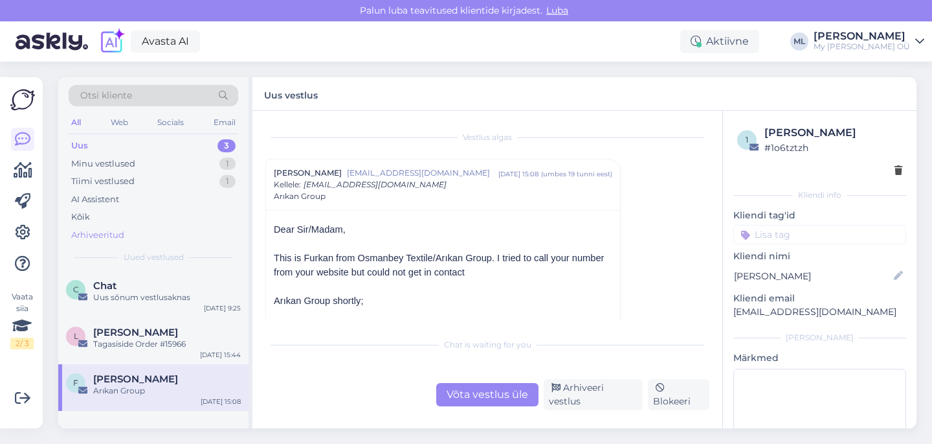
click at [106, 232] on div "Arhiveeritud" at bounding box center [97, 235] width 53 height 13
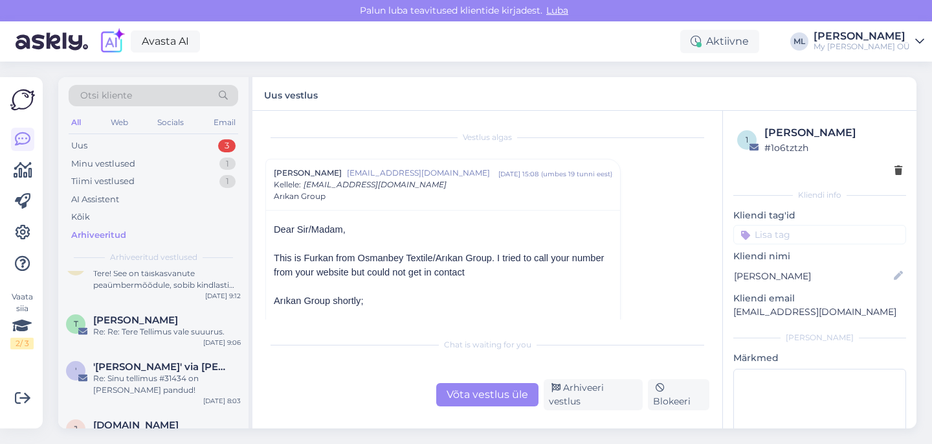
scroll to position [295, 0]
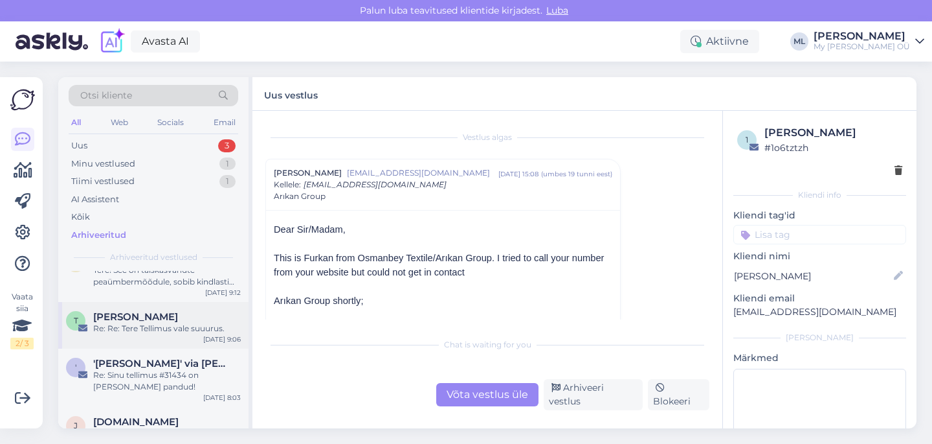
click at [107, 324] on div "Re: Re: Tere Tellimus vale suuurus." at bounding box center [167, 328] width 148 height 12
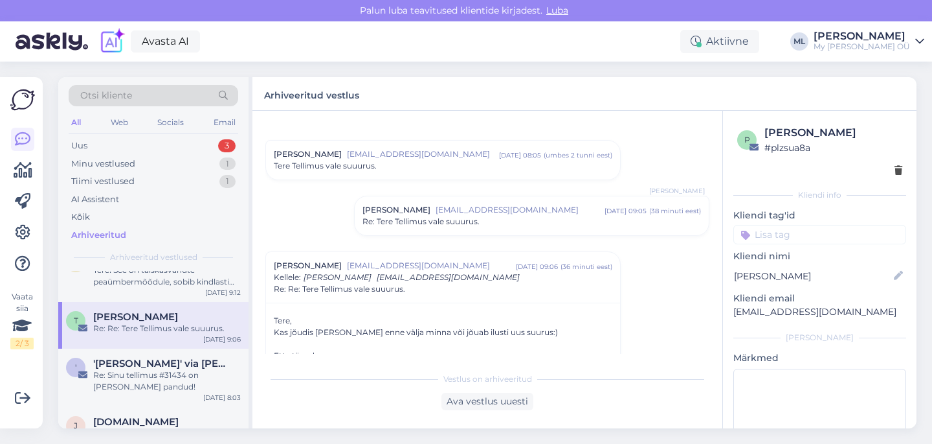
scroll to position [0, 0]
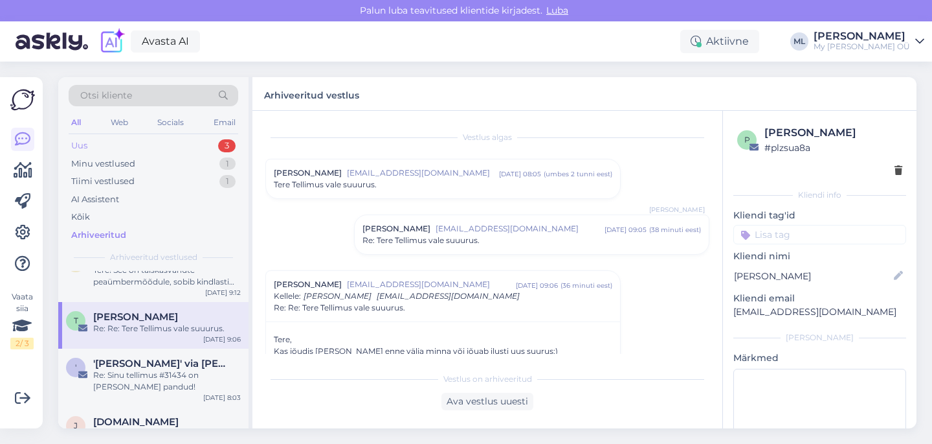
click at [94, 149] on div "Uus 3" at bounding box center [154, 146] width 170 height 18
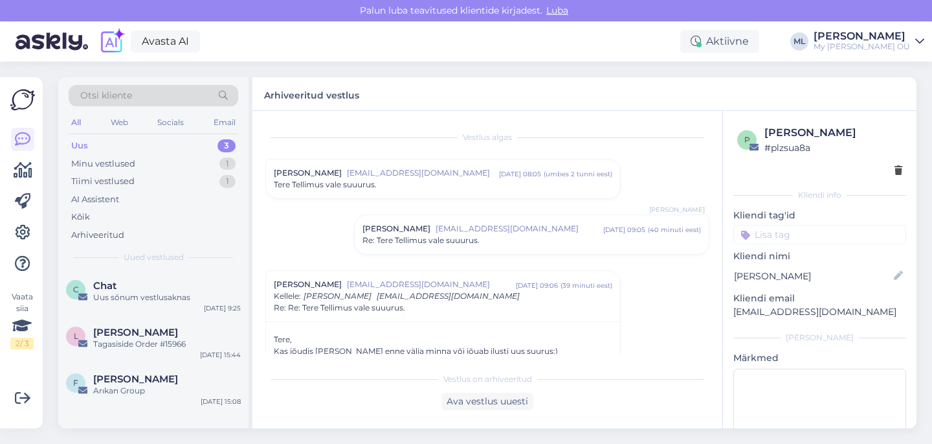
click at [65, 142] on div "Otsi kliente All Web Socials Email Uus 3 Minu vestlused 1 Tiimi vestlused 1 AI …" at bounding box center [153, 174] width 190 height 194
click at [69, 143] on div "Uus 3" at bounding box center [154, 146] width 170 height 18
click at [106, 170] on div "Minu vestlused 1" at bounding box center [154, 164] width 170 height 18
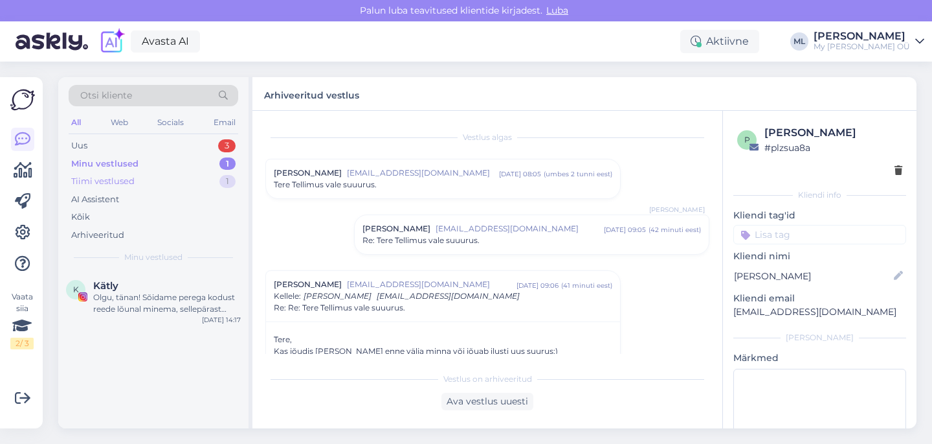
click at [102, 186] on div "Tiimi vestlused" at bounding box center [102, 181] width 63 height 13
click at [86, 168] on div "Minu vestlused" at bounding box center [103, 163] width 64 height 13
click at [73, 145] on div "Uus" at bounding box center [79, 145] width 16 height 13
